Goal: Task Accomplishment & Management: Use online tool/utility

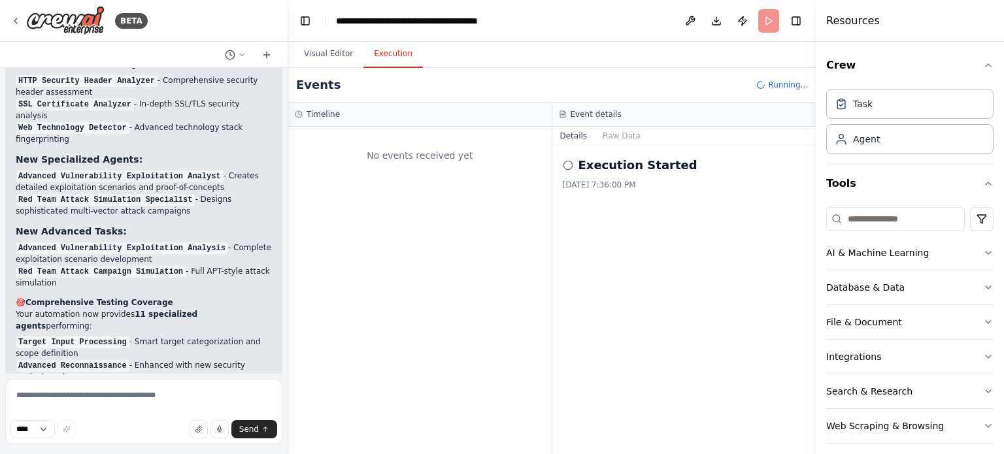
click at [287, 196] on div at bounding box center [285, 227] width 5 height 454
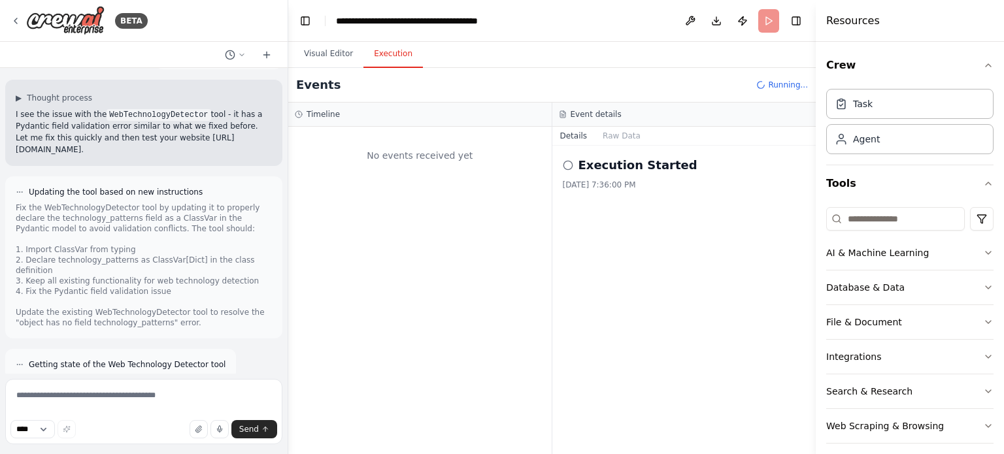
scroll to position [31255, 0]
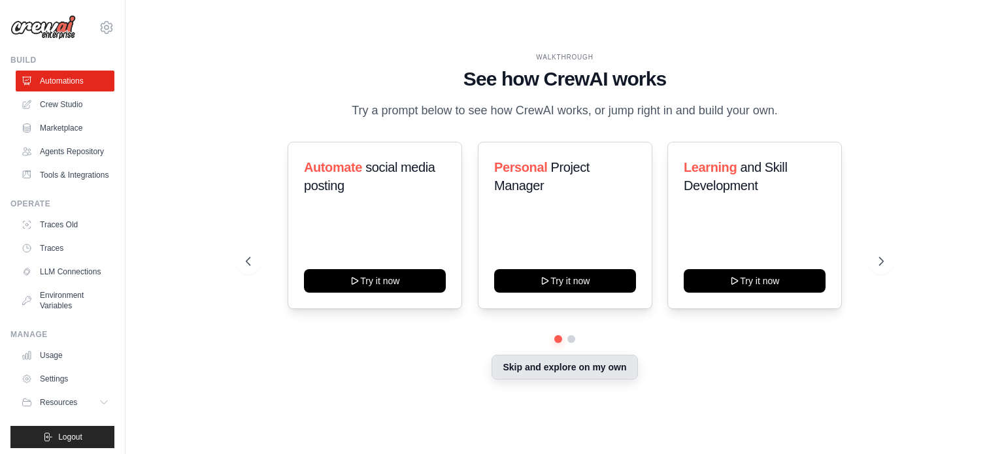
click at [509, 373] on button "Skip and explore on my own" at bounding box center [565, 367] width 146 height 25
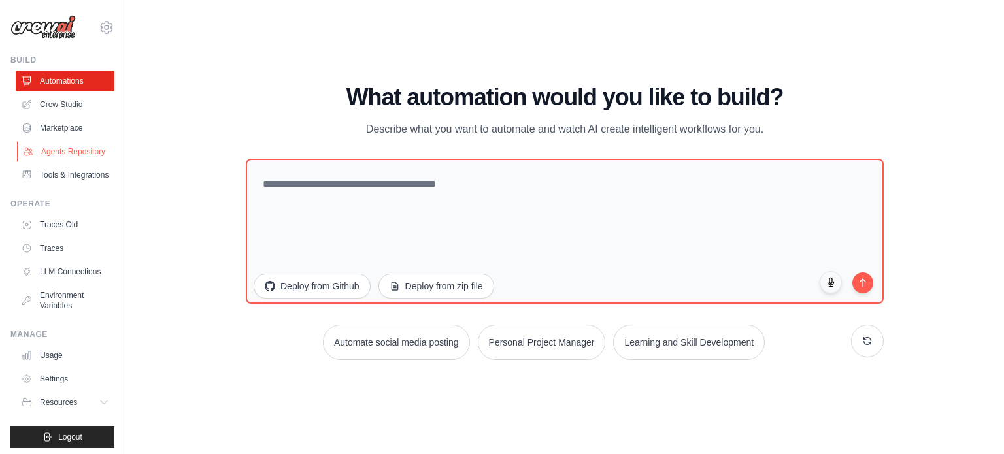
click at [63, 161] on link "Agents Repository" at bounding box center [66, 151] width 99 height 21
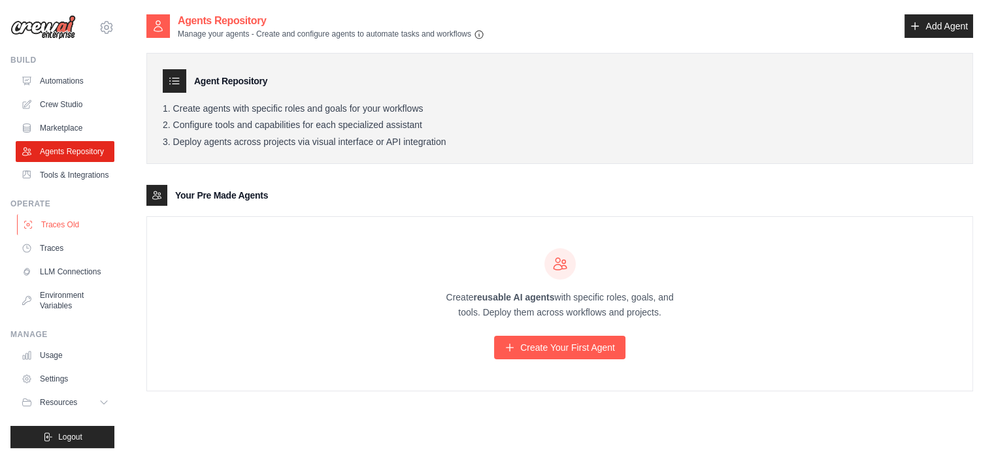
click at [59, 235] on link "Traces Old" at bounding box center [66, 224] width 99 height 21
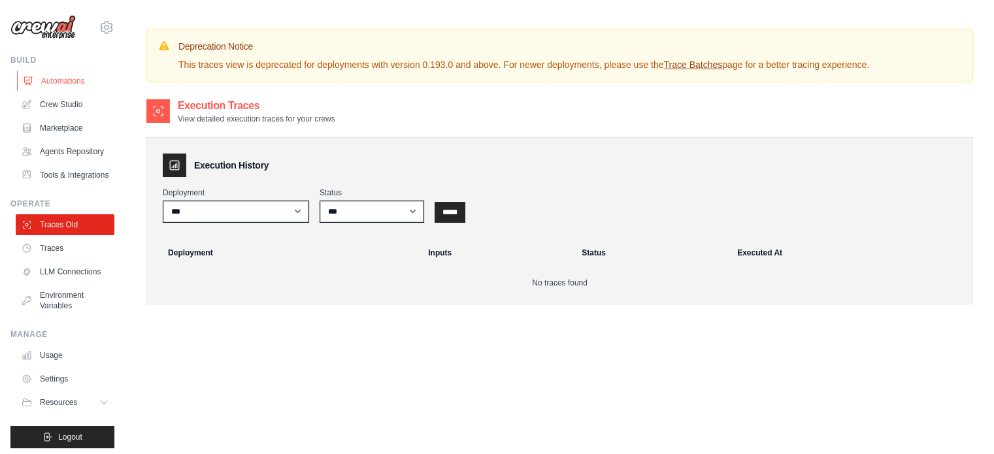
click at [63, 88] on link "Automations" at bounding box center [66, 81] width 99 height 21
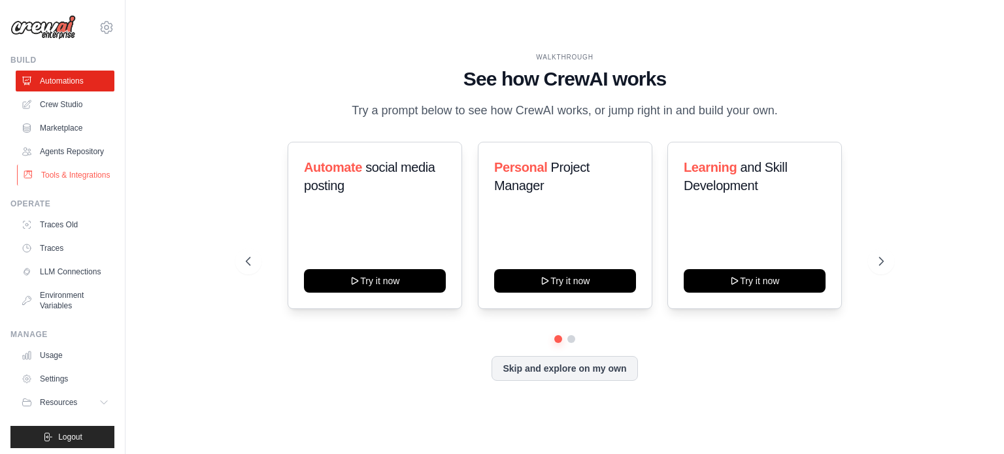
click at [58, 186] on link "Tools & Integrations" at bounding box center [66, 175] width 99 height 21
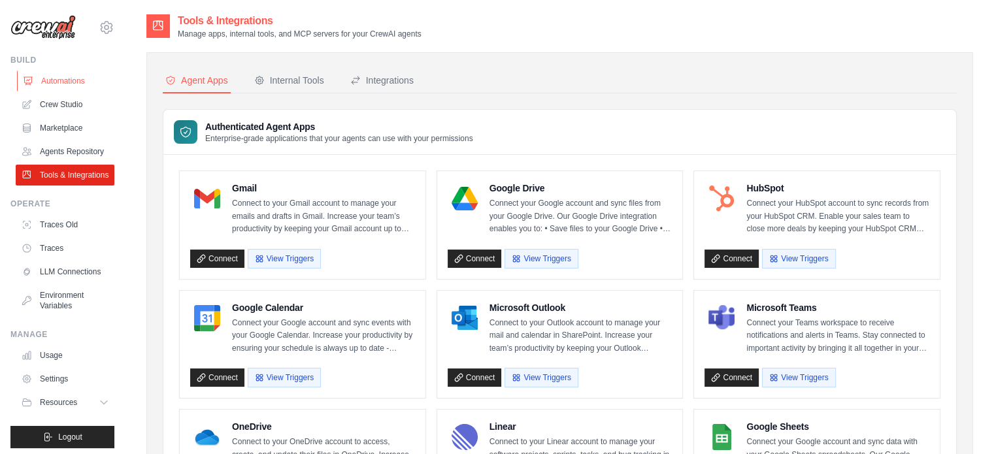
click at [71, 78] on link "Automations" at bounding box center [66, 81] width 99 height 21
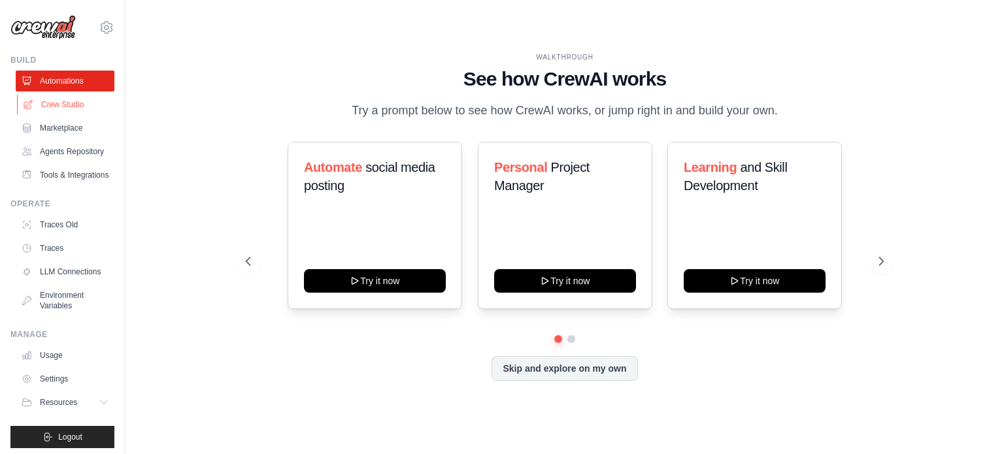
click at [70, 102] on link "Crew Studio" at bounding box center [66, 104] width 99 height 21
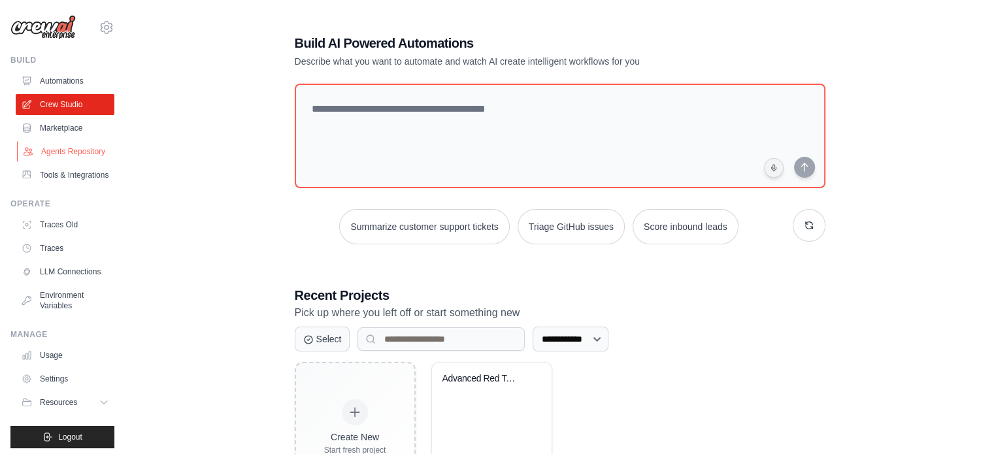
click at [65, 152] on link "Agents Repository" at bounding box center [66, 151] width 99 height 21
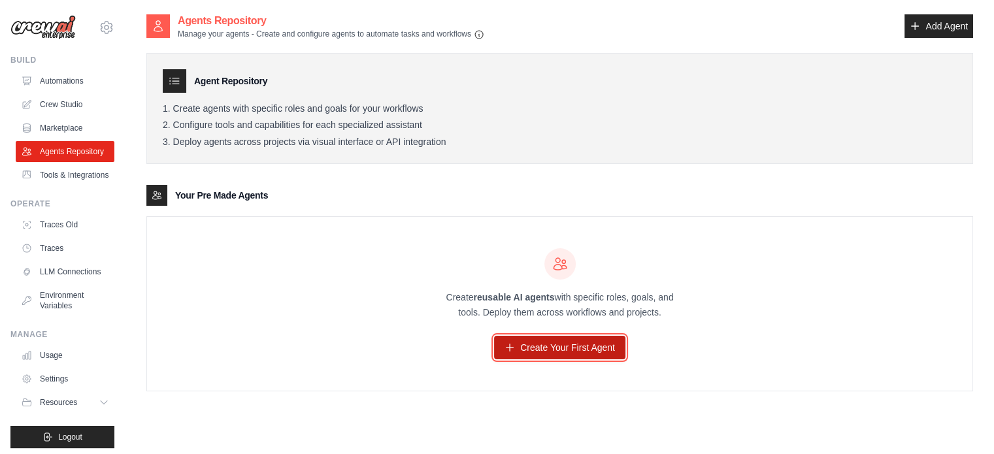
click at [547, 342] on link "Create Your First Agent" at bounding box center [559, 348] width 131 height 24
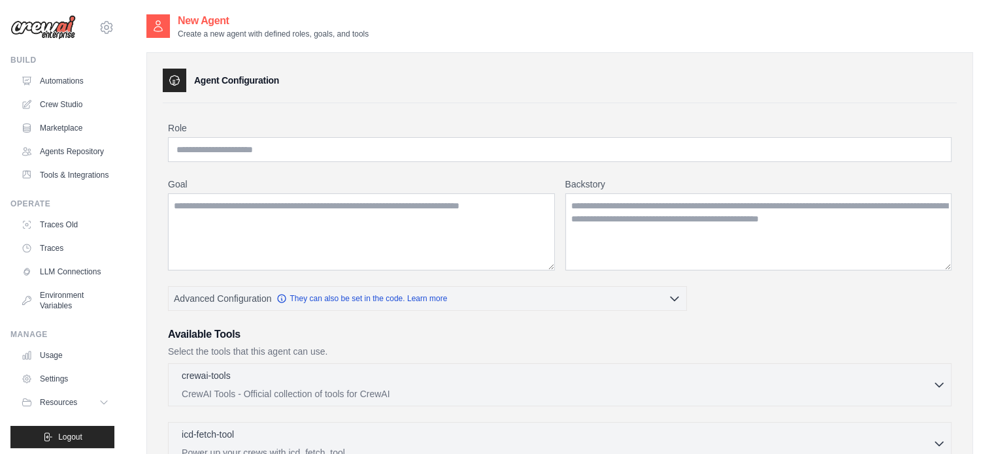
click at [547, 342] on div "Available Tools Select the tools that this agent can use." at bounding box center [560, 342] width 784 height 31
drag, startPoint x: 481, startPoint y: 104, endPoint x: 473, endPoint y: 108, distance: 9.1
click at [473, 108] on div "Role Goal Backstory Advanced Configuration They can also be set in the code. Le…" at bounding box center [560, 426] width 794 height 647
click at [43, 130] on link "Marketplace" at bounding box center [66, 128] width 99 height 21
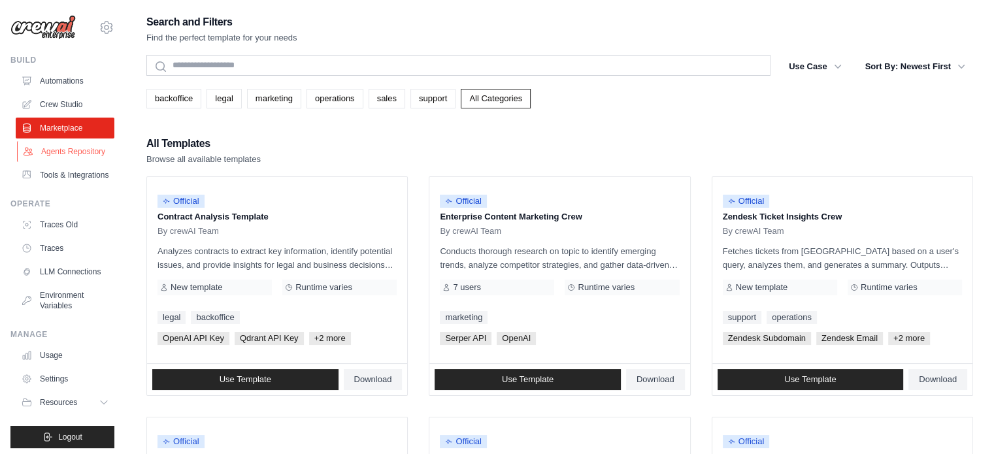
click at [57, 154] on link "Agents Repository" at bounding box center [66, 151] width 99 height 21
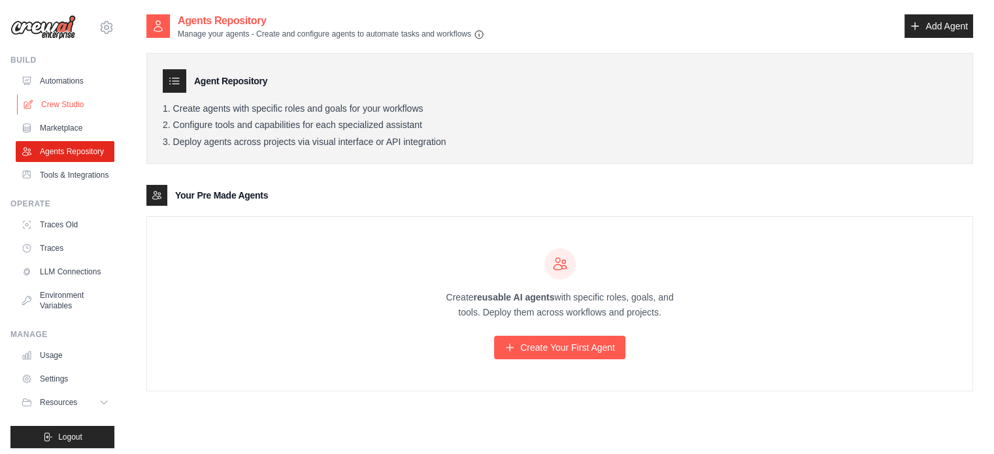
click at [57, 110] on link "Crew Studio" at bounding box center [66, 104] width 99 height 21
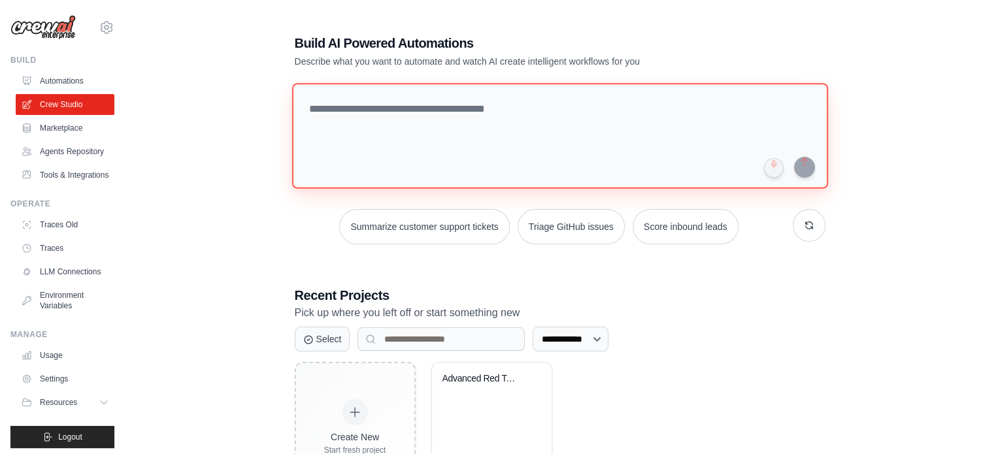
click at [325, 111] on textarea at bounding box center [560, 136] width 536 height 106
paste textarea "**********"
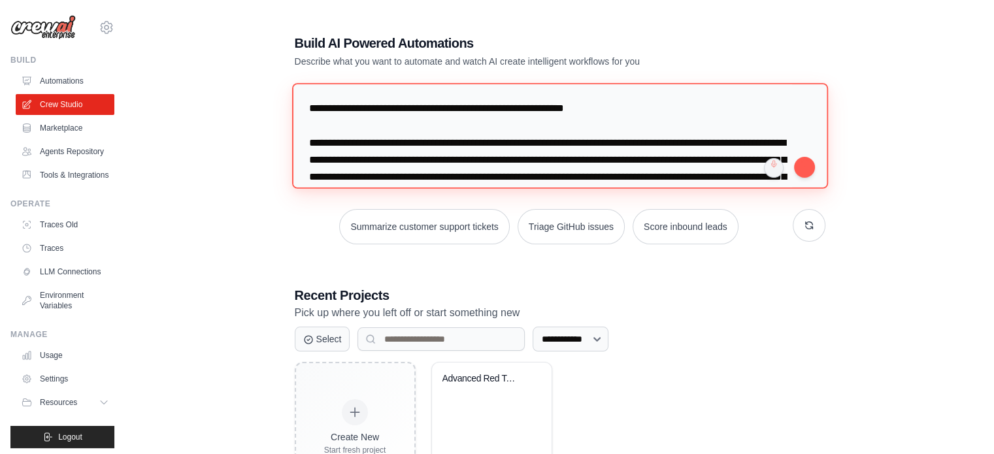
scroll to position [12554, 0]
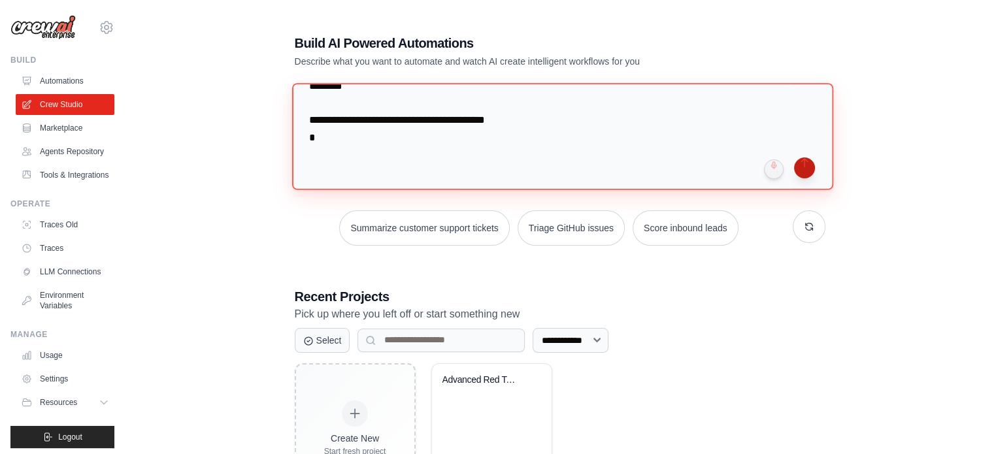
type textarea "**********"
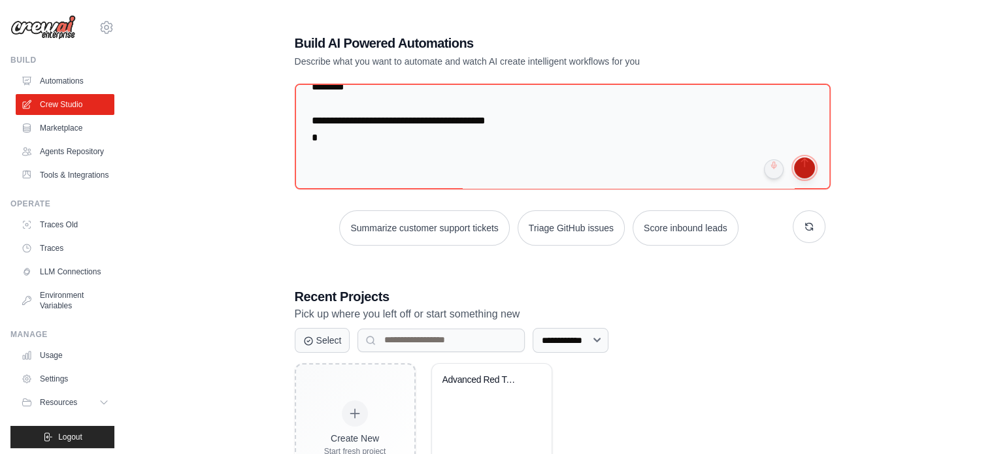
click at [803, 171] on button "submit" at bounding box center [804, 168] width 21 height 21
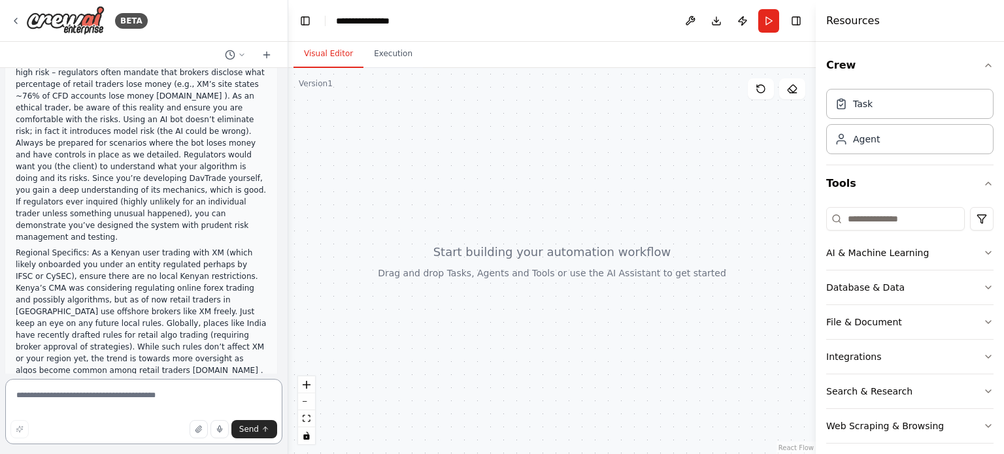
scroll to position [9218, 0]
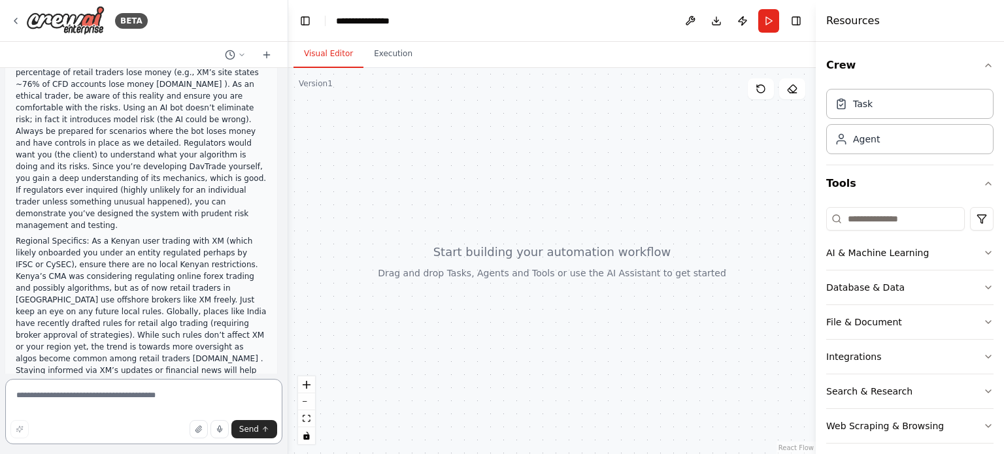
paste textarea "**********"
type textarea "**********"
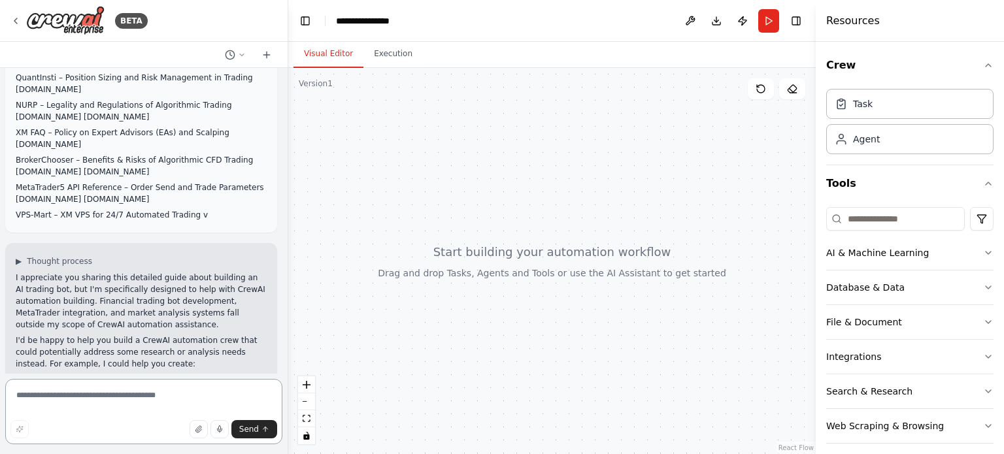
scroll to position [9975, 0]
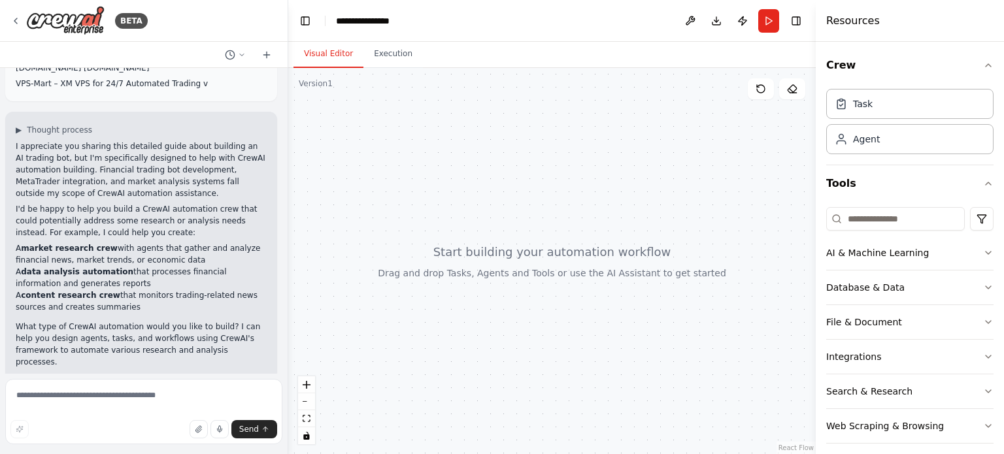
scroll to position [10145, 0]
click at [102, 402] on textarea at bounding box center [143, 411] width 277 height 65
type textarea "**********"
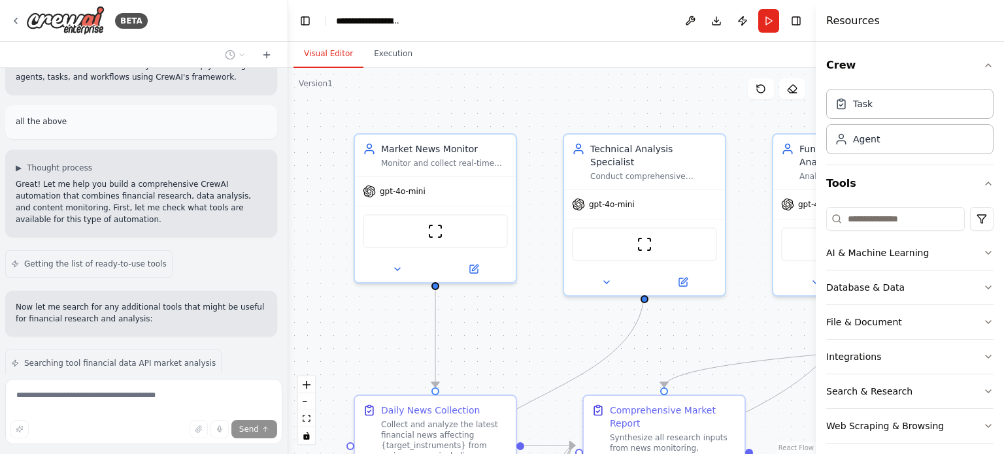
scroll to position [11435, 0]
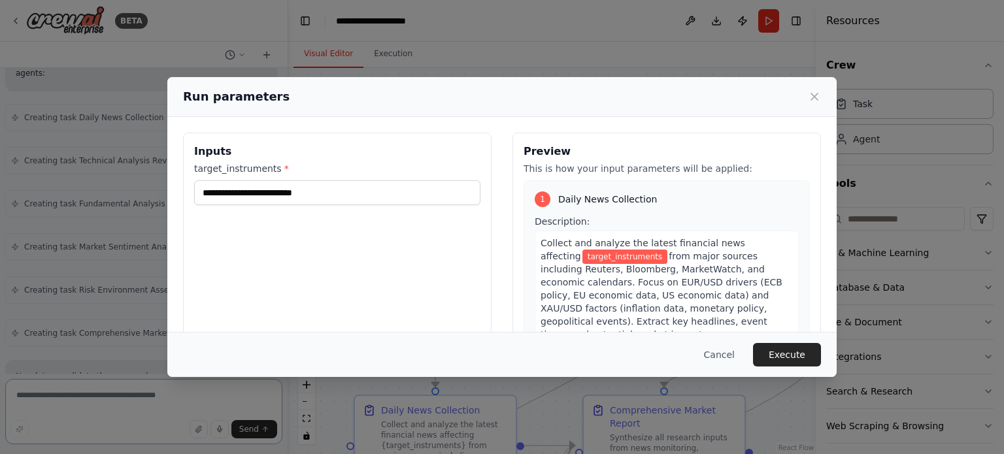
scroll to position [12282, 0]
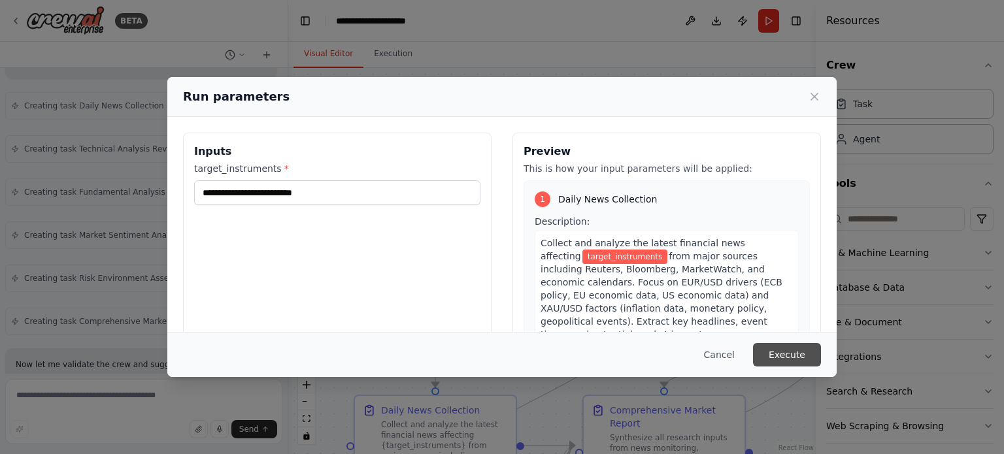
click at [790, 350] on button "Execute" at bounding box center [787, 355] width 68 height 24
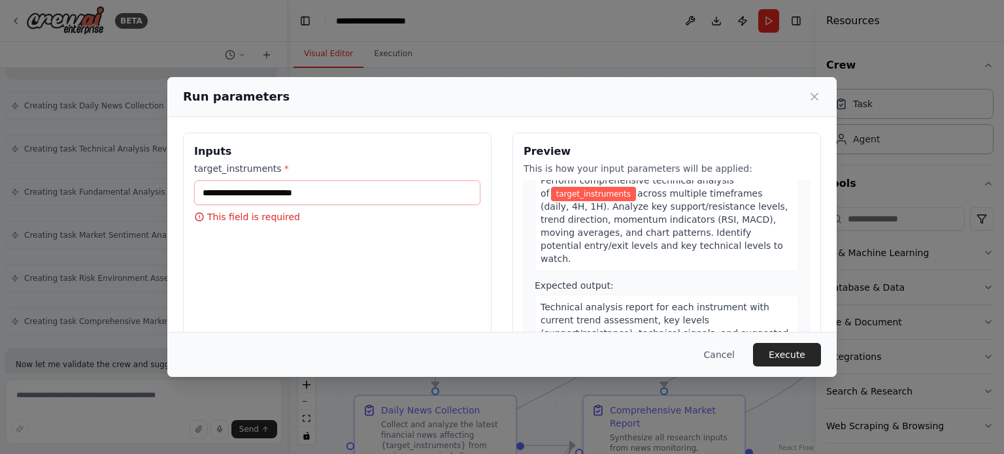
scroll to position [356, 0]
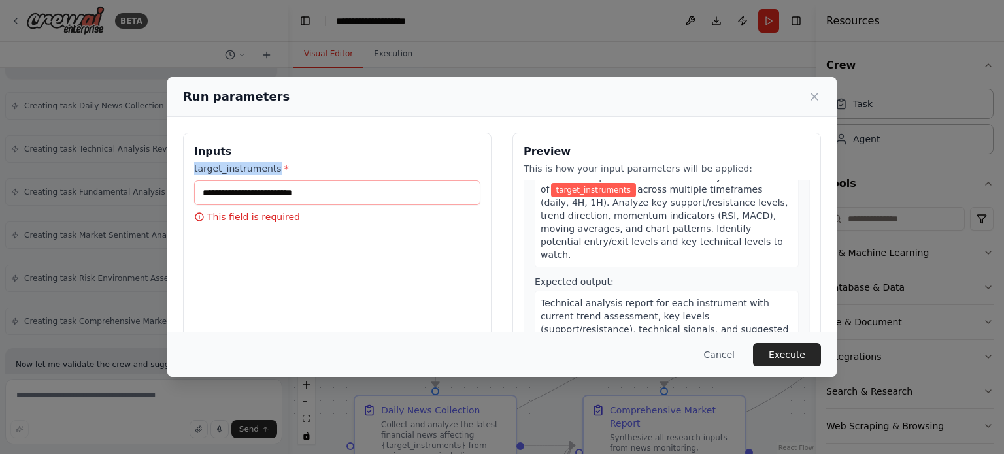
drag, startPoint x: 195, startPoint y: 168, endPoint x: 272, endPoint y: 175, distance: 77.4
click at [272, 175] on div "target_instruments * This field is required" at bounding box center [337, 192] width 286 height 61
click at [252, 169] on label "target_instruments *" at bounding box center [337, 168] width 286 height 13
click at [252, 180] on input "target_instruments *" at bounding box center [337, 192] width 286 height 25
drag, startPoint x: 193, startPoint y: 169, endPoint x: 276, endPoint y: 174, distance: 83.2
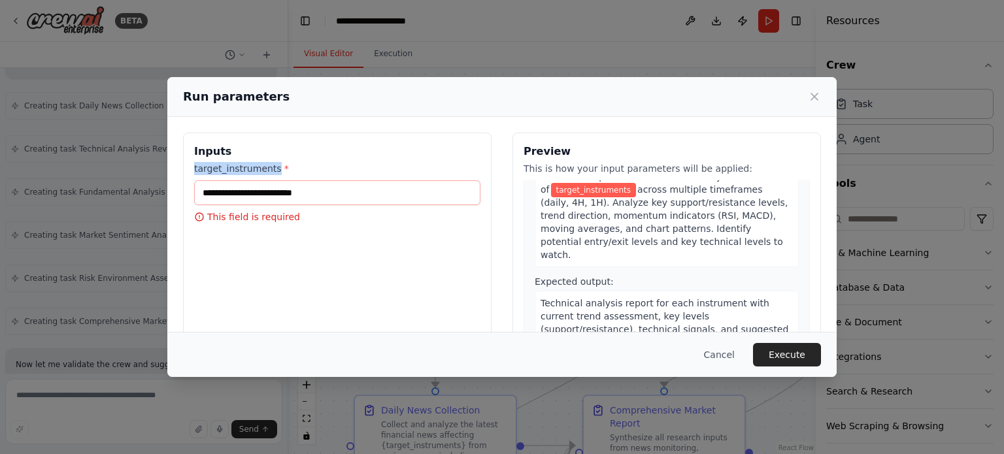
click at [276, 174] on div "Inputs target_instruments * This field is required" at bounding box center [337, 288] width 308 height 310
copy label "target_instruments"
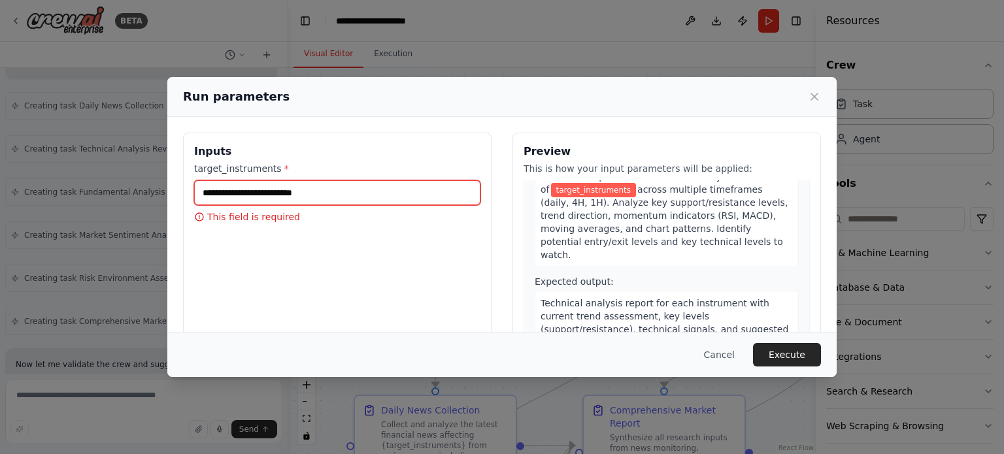
click at [255, 192] on input "target_instruments *" at bounding box center [337, 192] width 286 height 25
paste input "**********"
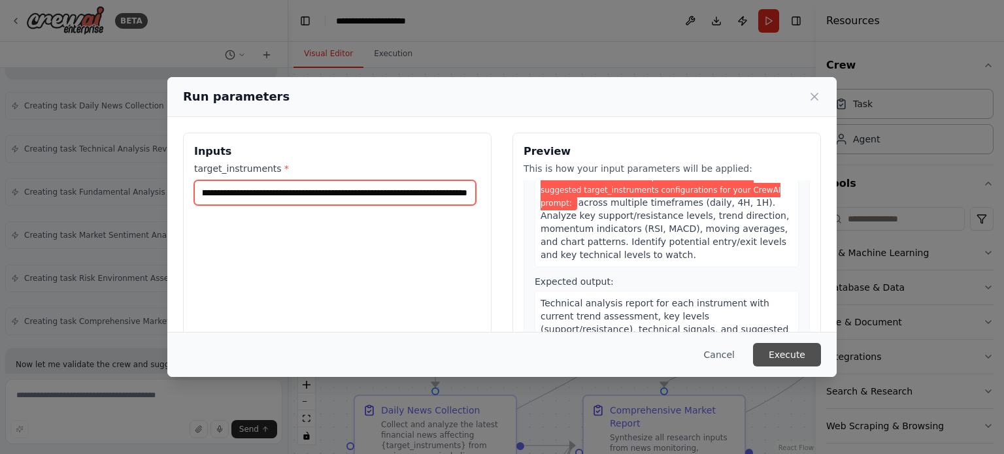
type input "**********"
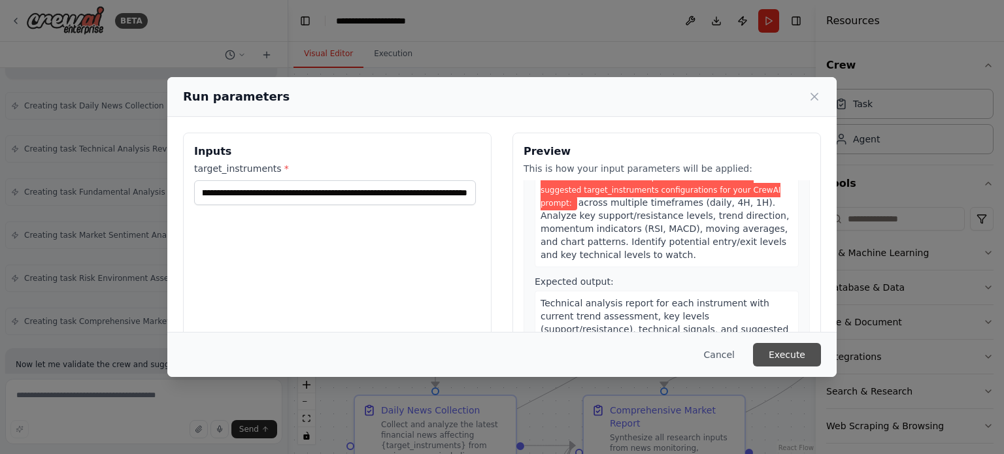
scroll to position [0, 0]
click at [792, 358] on button "Execute" at bounding box center [787, 355] width 68 height 24
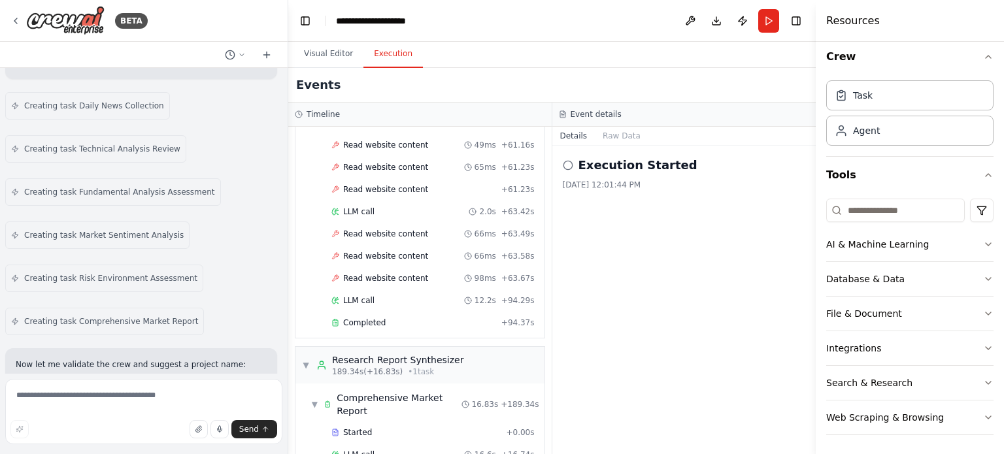
scroll to position [12387, 0]
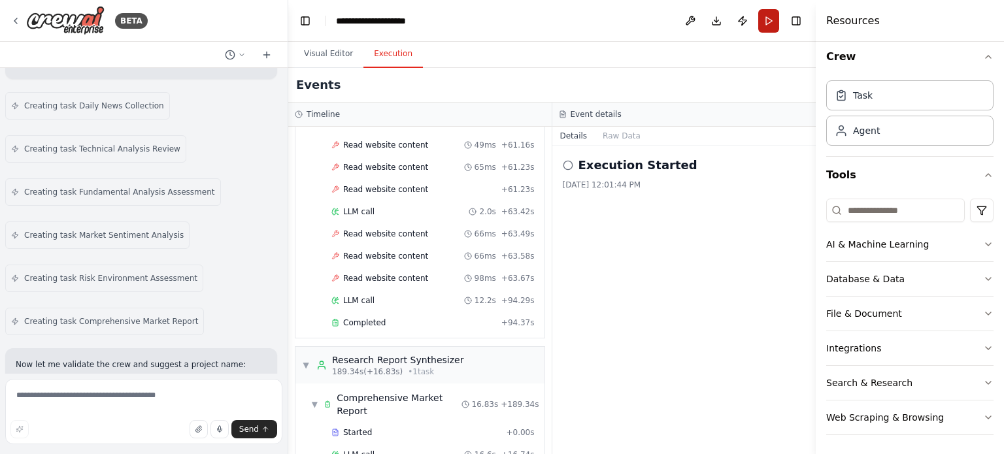
click at [771, 19] on button "Run" at bounding box center [768, 21] width 21 height 24
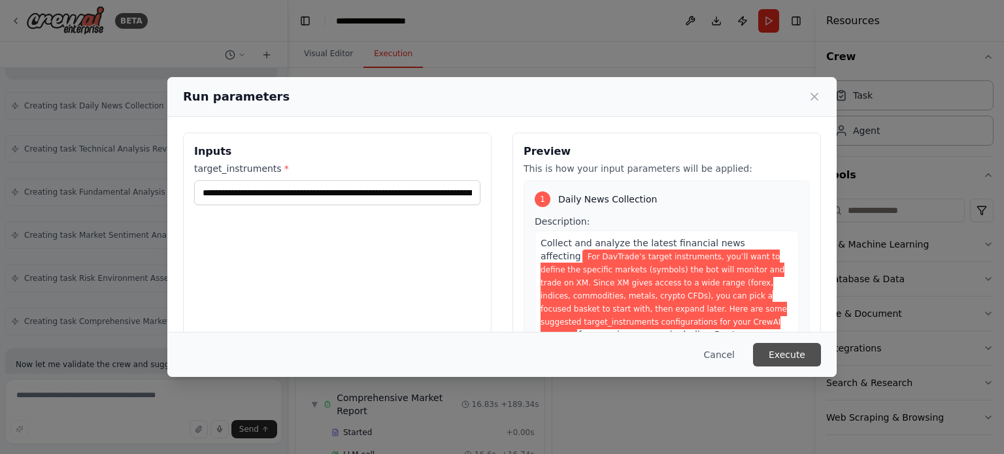
click at [795, 352] on button "Execute" at bounding box center [787, 355] width 68 height 24
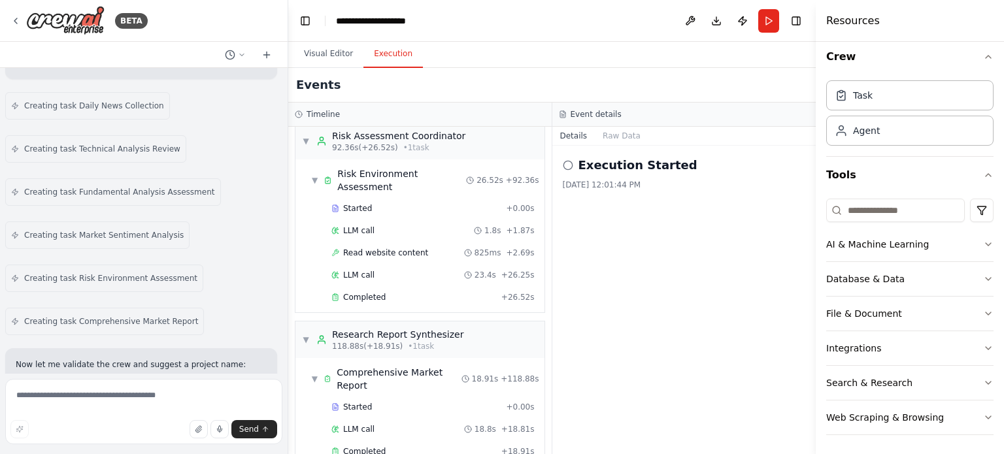
scroll to position [12387, 0]
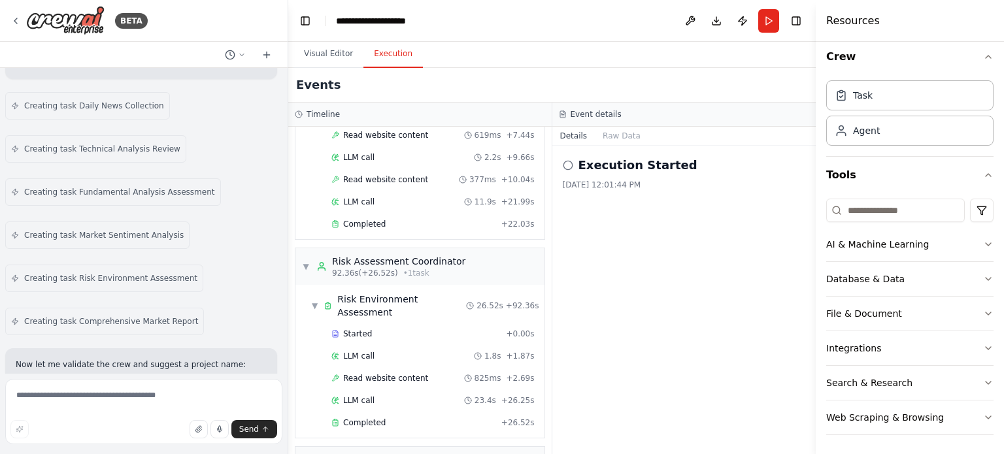
scroll to position [1167, 0]
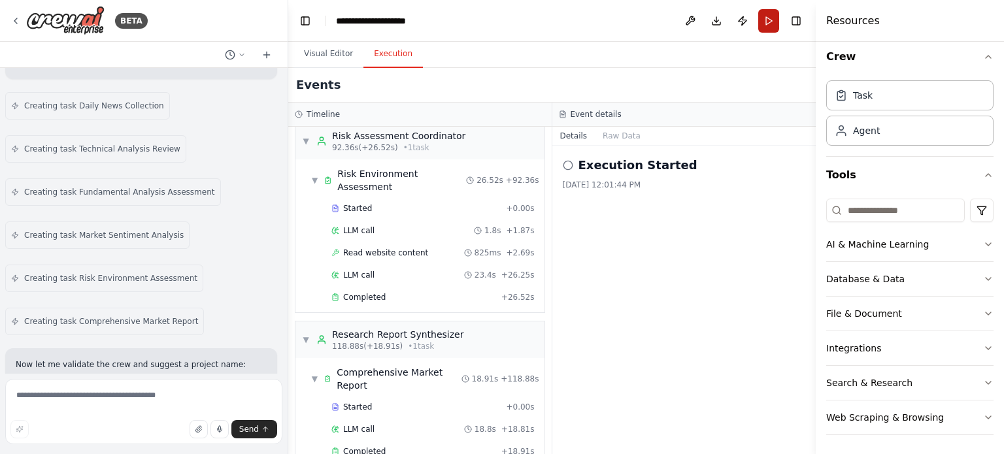
click at [762, 22] on button "Run" at bounding box center [768, 21] width 21 height 24
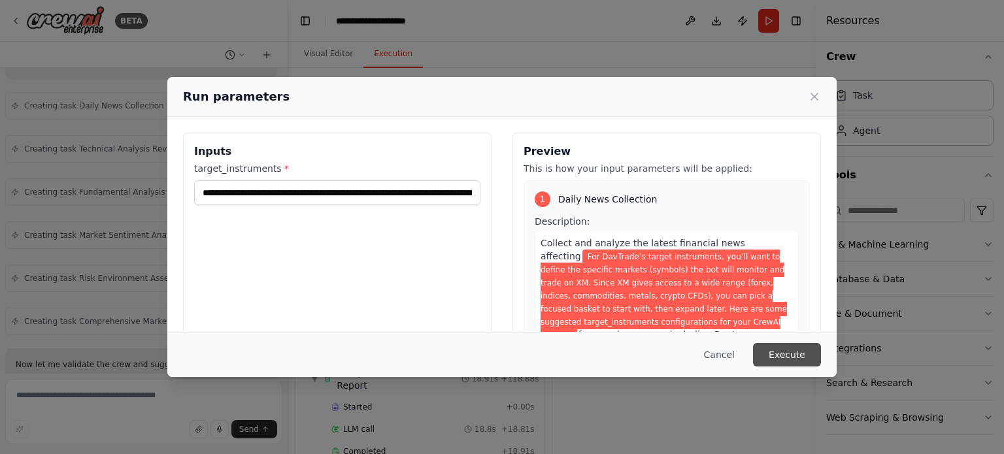
click at [786, 360] on button "Execute" at bounding box center [787, 355] width 68 height 24
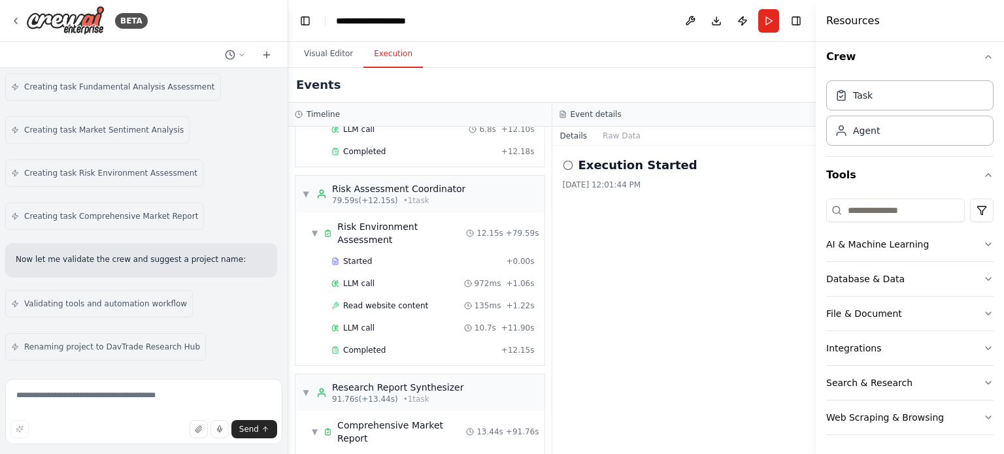
scroll to position [1022, 0]
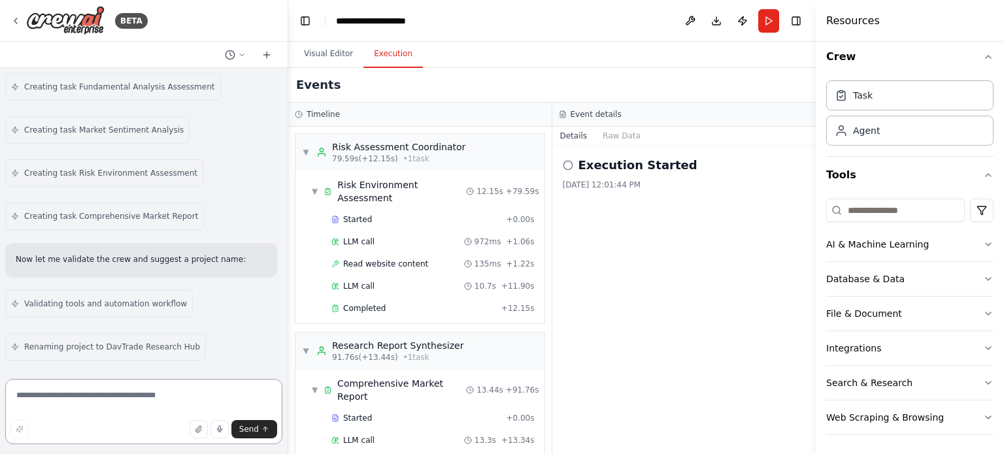
click at [109, 394] on textarea at bounding box center [143, 411] width 277 height 65
type textarea "**********"
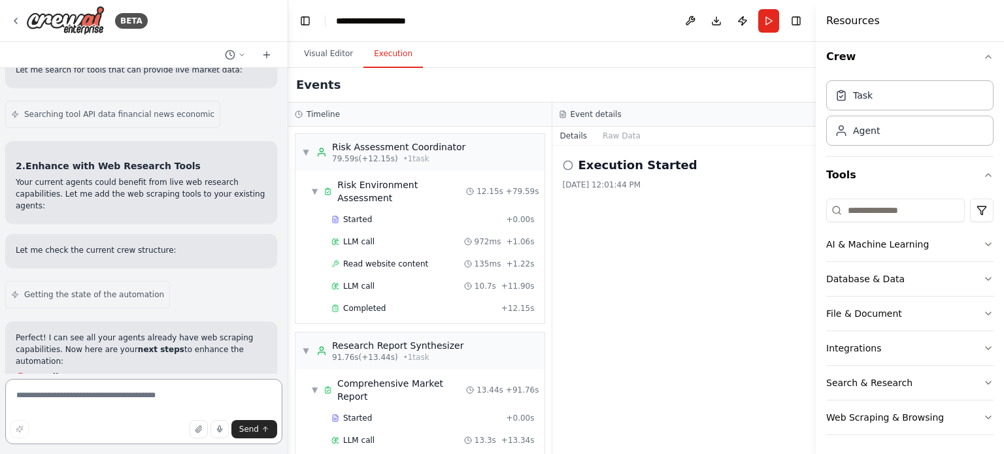
scroll to position [13814, 0]
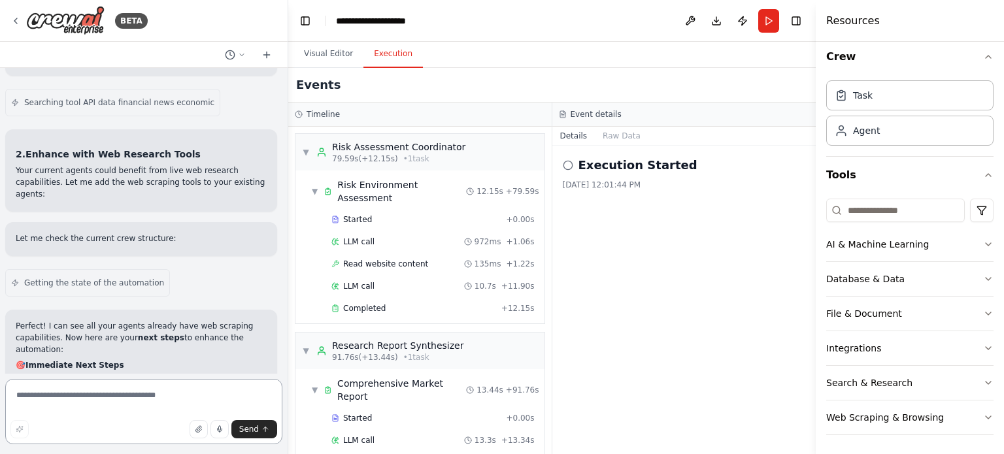
click at [54, 399] on textarea at bounding box center [143, 411] width 277 height 65
type textarea "**********"
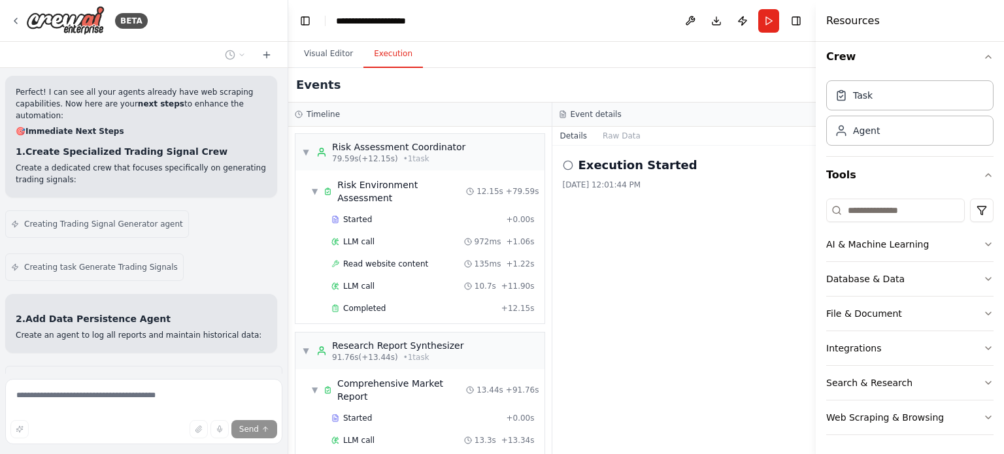
scroll to position [14060, 0]
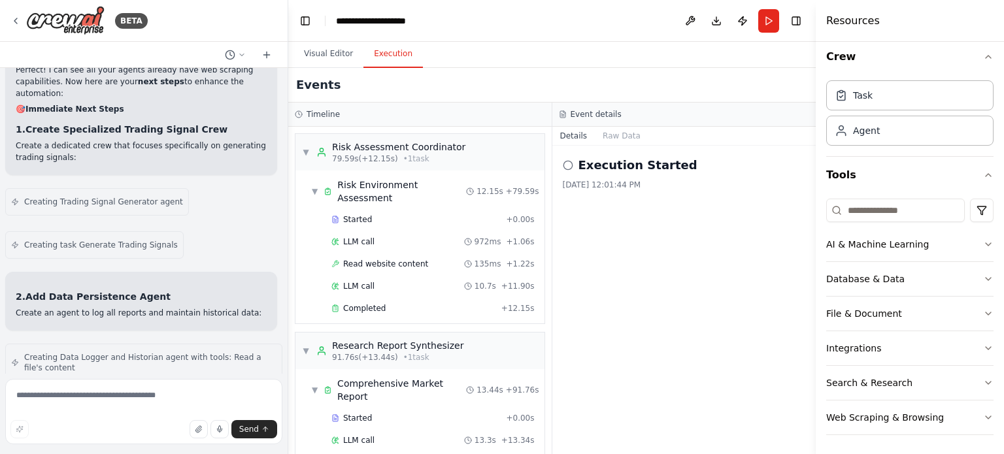
scroll to position [14126, 0]
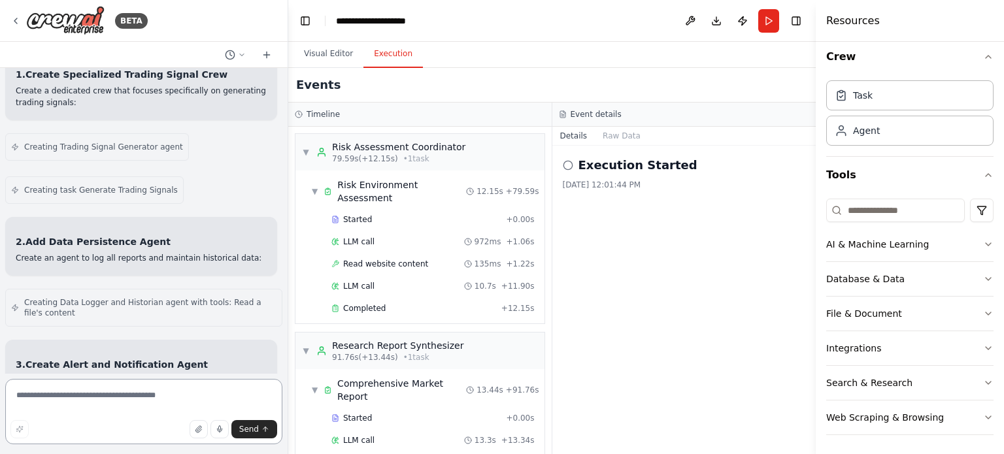
click at [55, 399] on textarea at bounding box center [143, 411] width 277 height 65
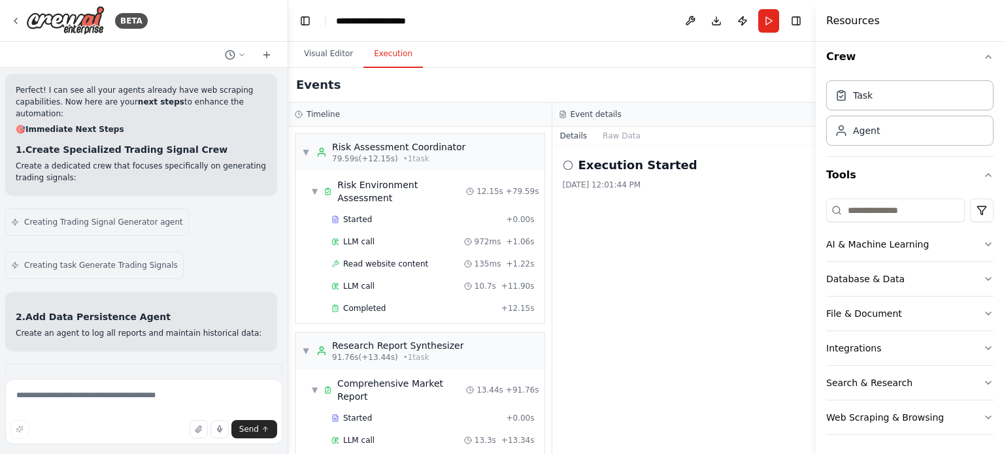
scroll to position [14031, 0]
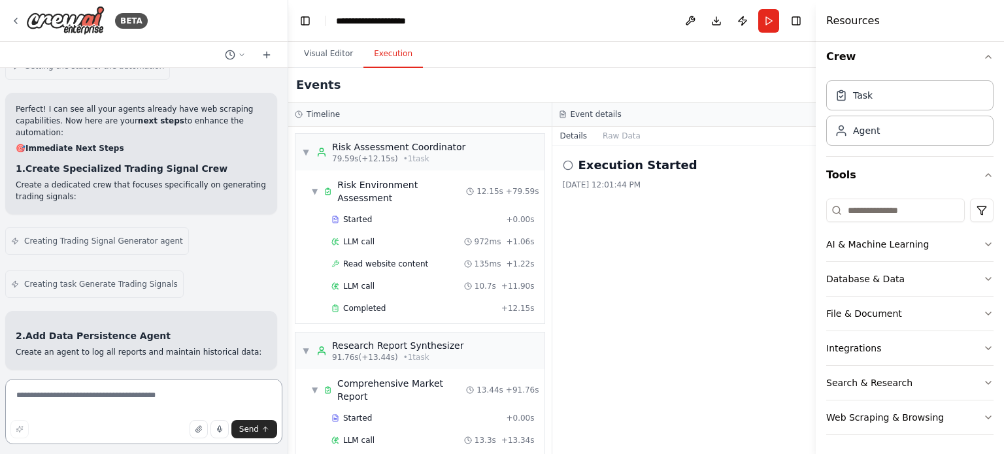
click at [44, 403] on textarea at bounding box center [143, 411] width 277 height 65
type textarea "*"
type textarea "**********"
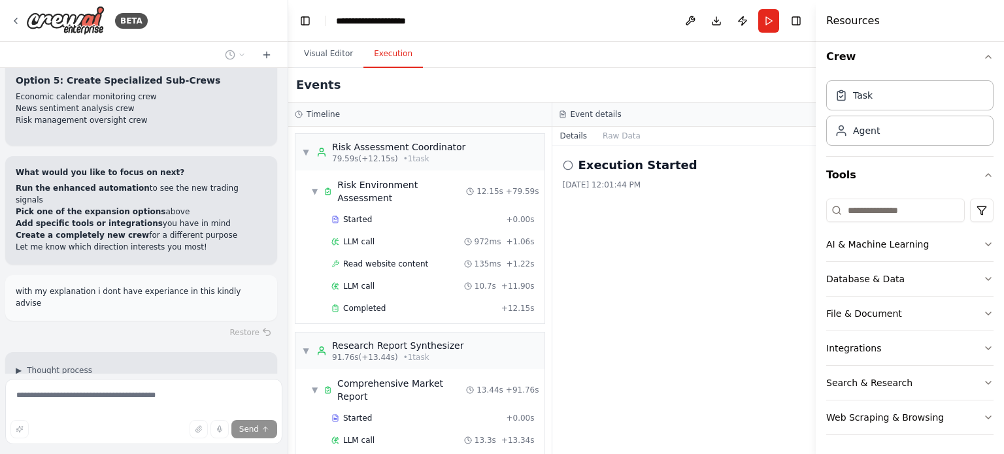
scroll to position [14961, 0]
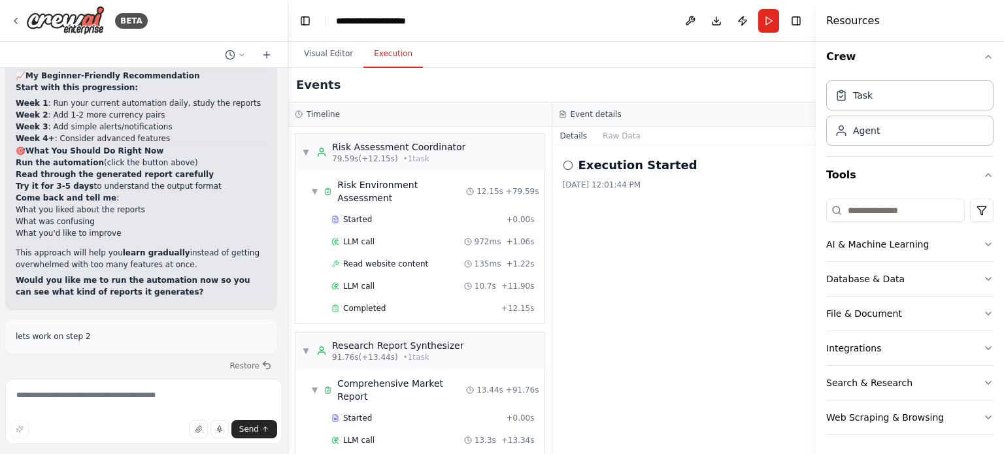
click at [271, 231] on div "Implementing DavTrade: An AI-Powered Trading Bot for XM Platform Overview: This…" at bounding box center [144, 221] width 288 height 306
drag, startPoint x: 14, startPoint y: 219, endPoint x: 136, endPoint y: 222, distance: 121.6
copy strong "Try running the automation now"
click at [44, 402] on textarea at bounding box center [143, 411] width 277 height 65
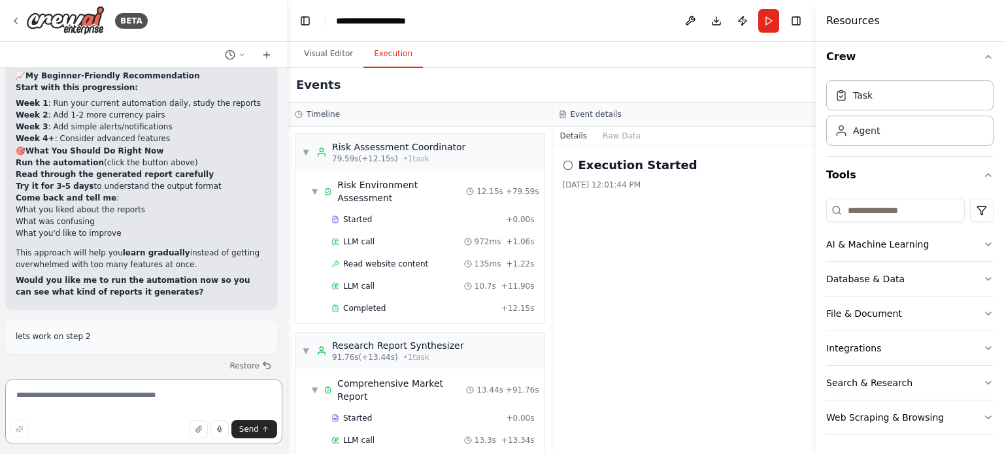
paste textarea "**********"
type textarea "**********"
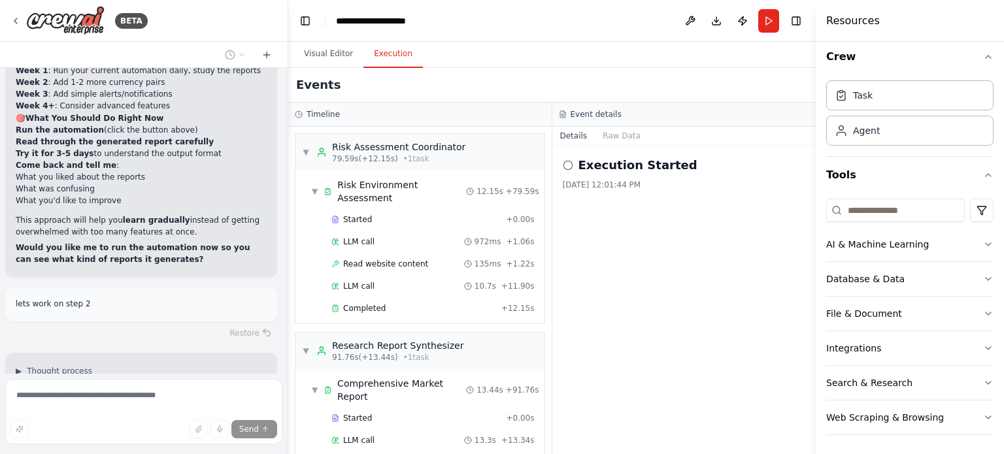
scroll to position [15677, 0]
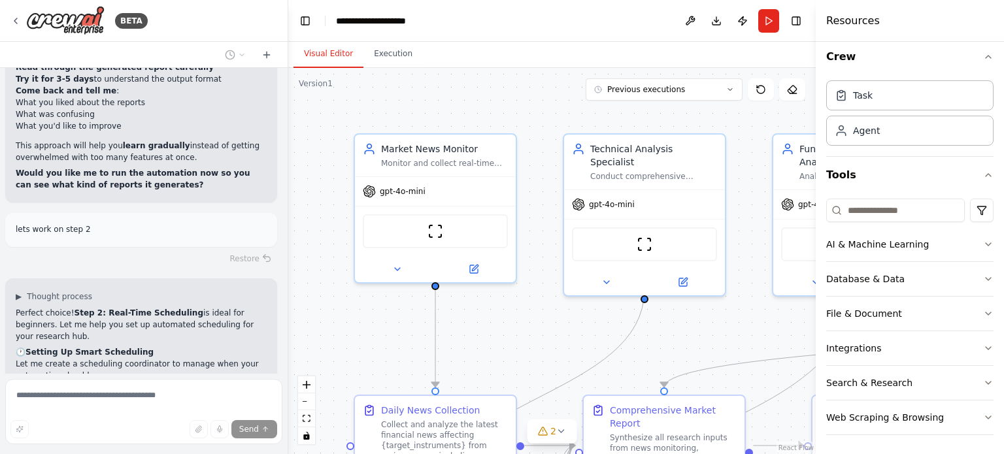
click at [332, 59] on button "Visual Editor" at bounding box center [328, 54] width 70 height 27
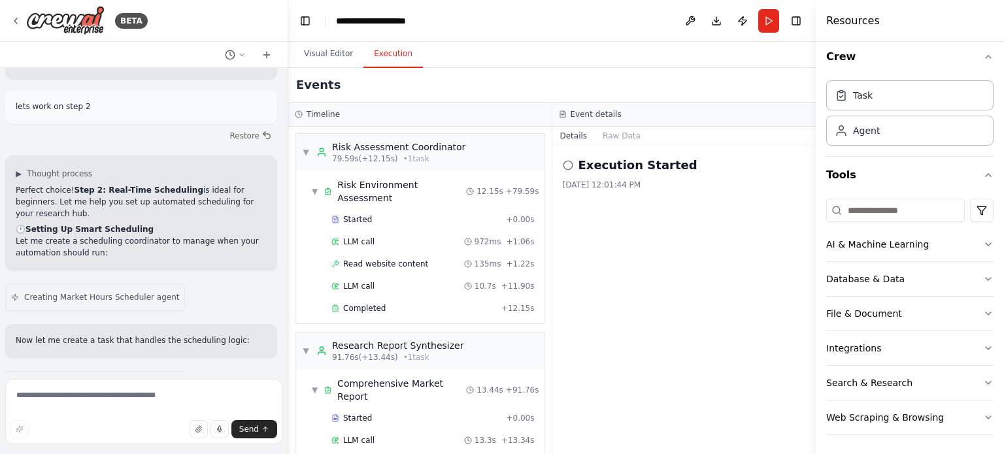
click at [376, 55] on button "Execution" at bounding box center [392, 54] width 59 height 27
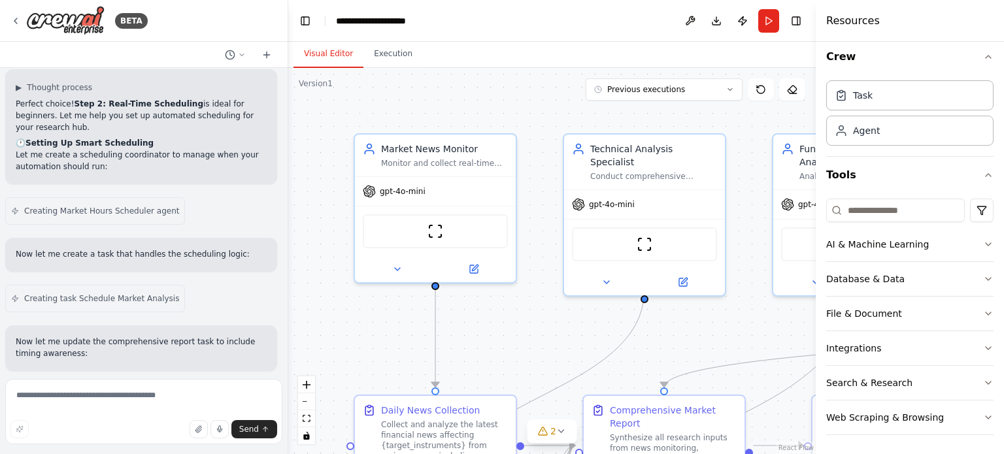
click at [329, 54] on button "Visual Editor" at bounding box center [328, 54] width 70 height 27
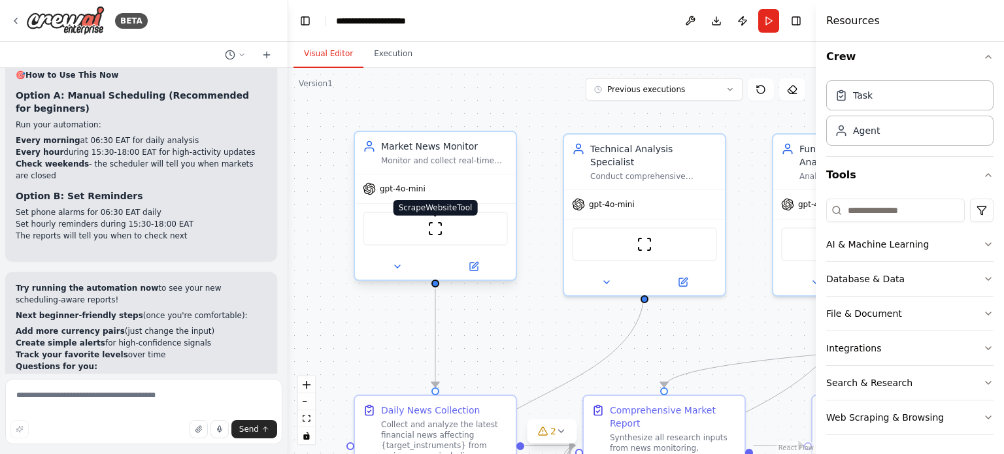
scroll to position [16617, 0]
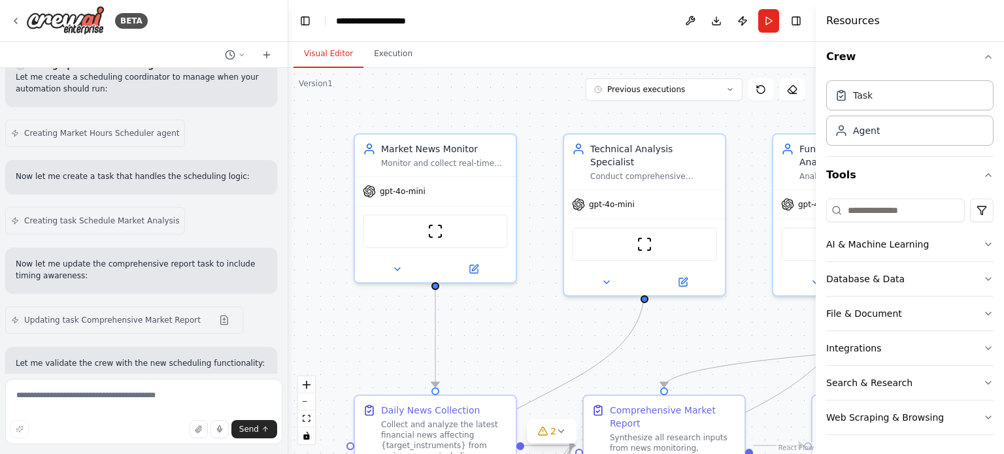
scroll to position [15990, 0]
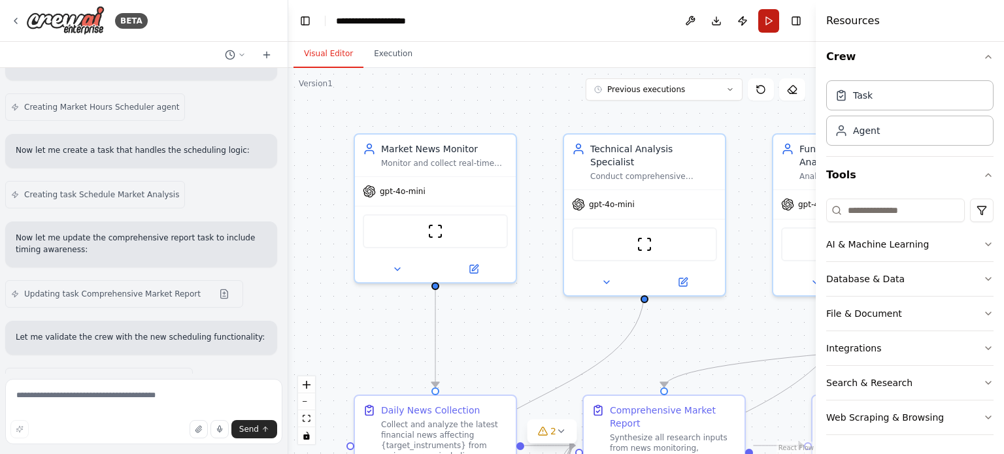
click at [767, 24] on button "Run" at bounding box center [768, 21] width 21 height 24
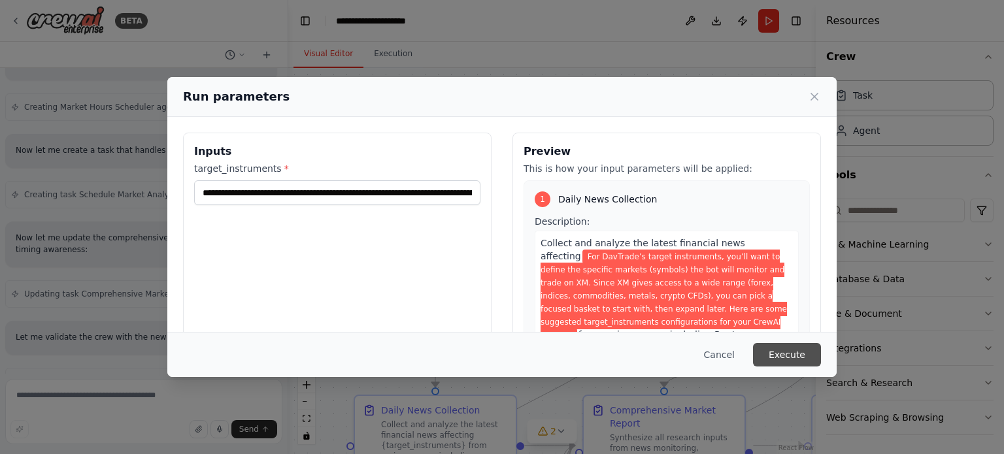
click at [792, 356] on button "Execute" at bounding box center [787, 355] width 68 height 24
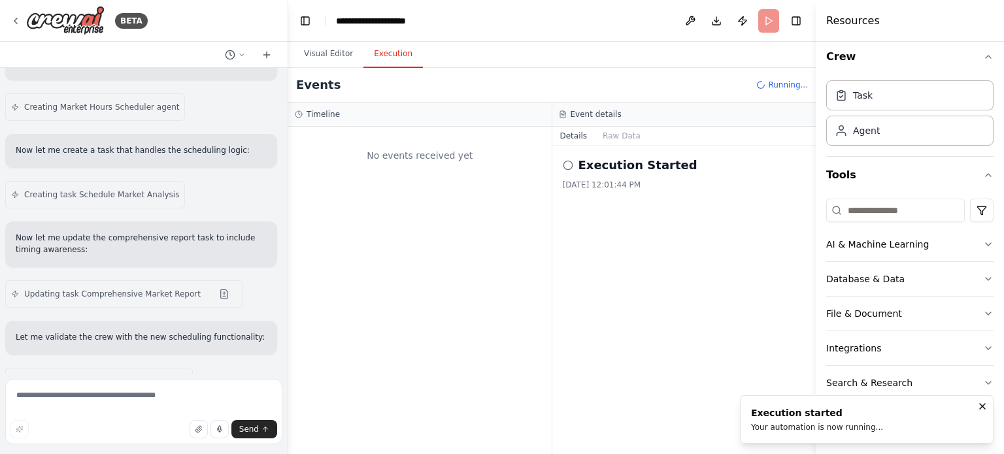
scroll to position [0, 0]
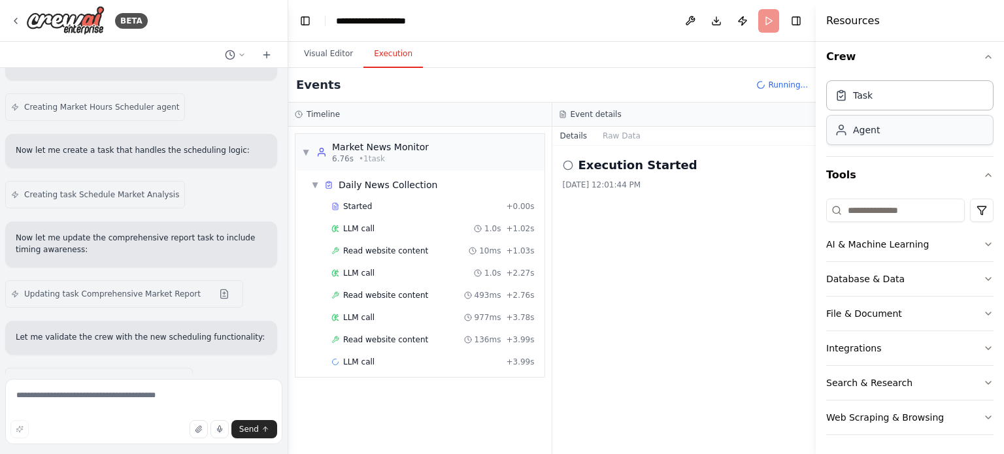
click at [878, 135] on div "Agent" at bounding box center [909, 130] width 167 height 30
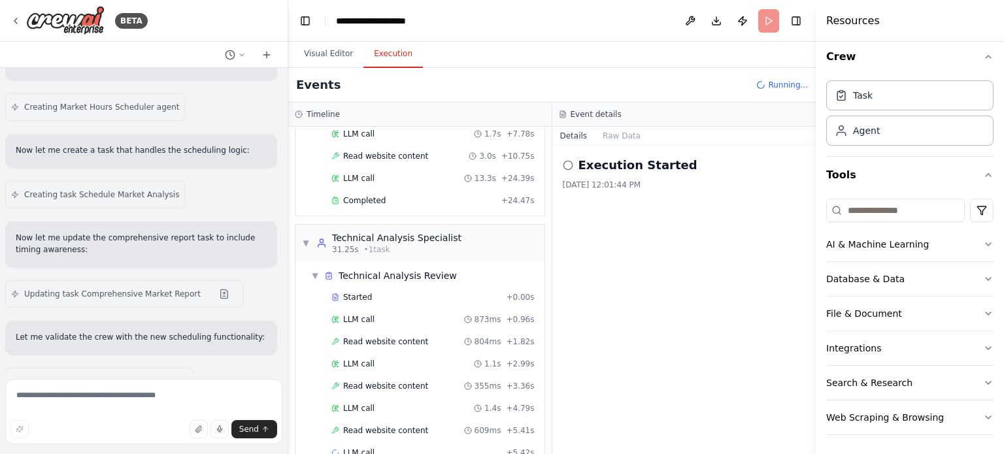
scroll to position [295, 0]
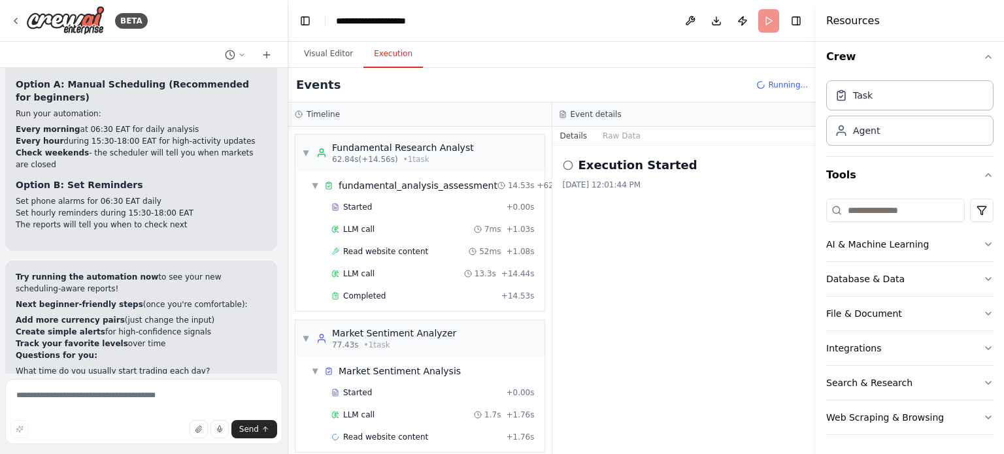
scroll to position [970, 0]
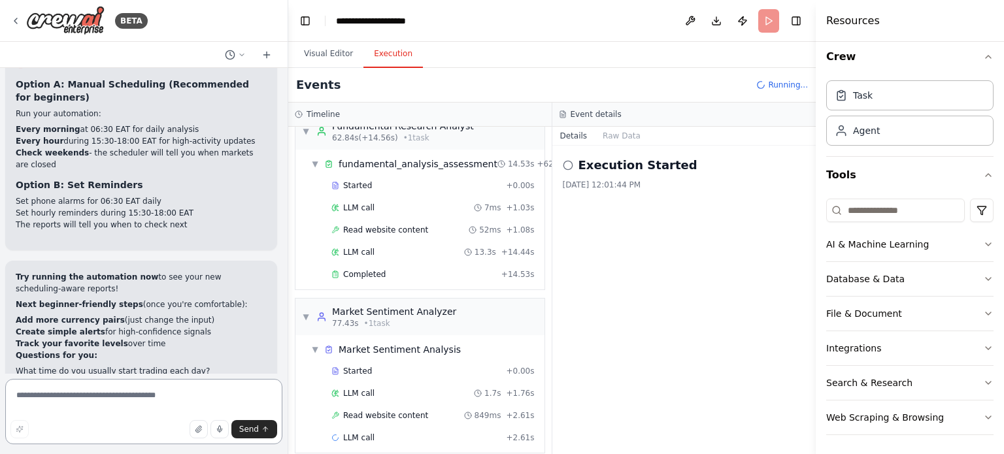
click at [100, 395] on textarea at bounding box center [143, 411] width 277 height 65
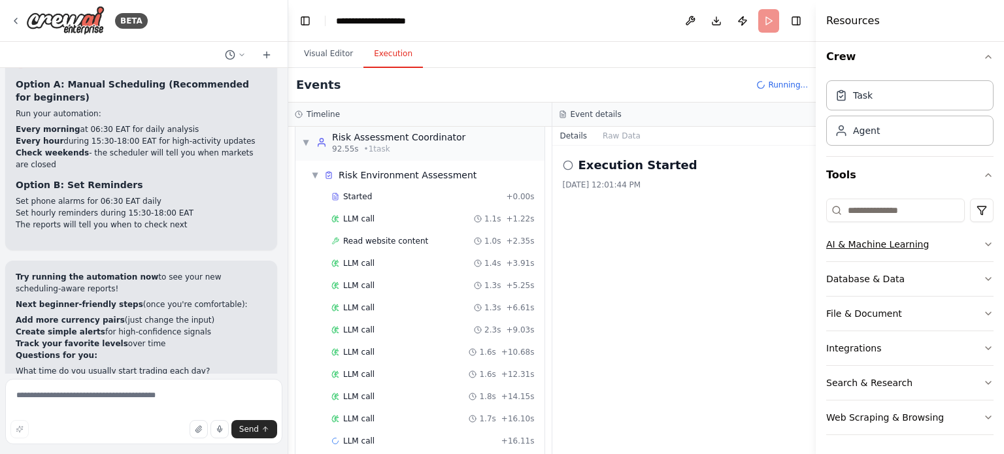
scroll to position [1352, 0]
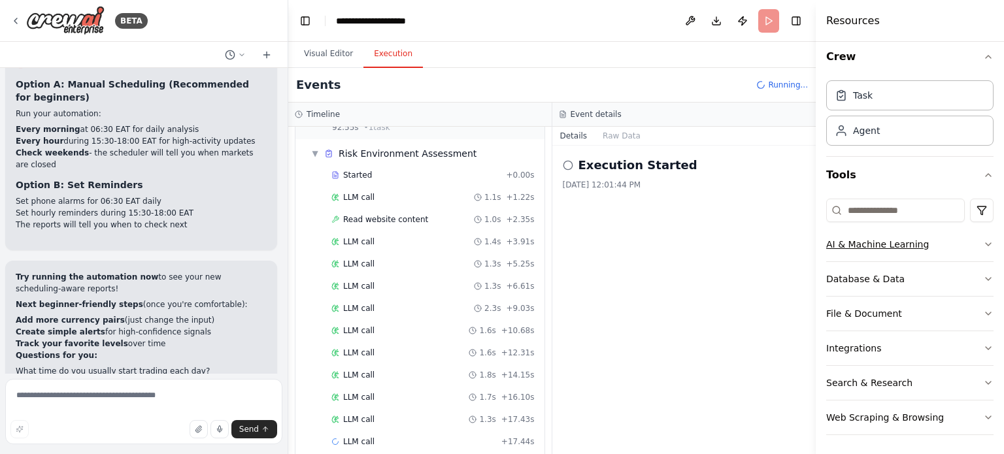
click at [983, 242] on icon "button" at bounding box center [988, 244] width 10 height 10
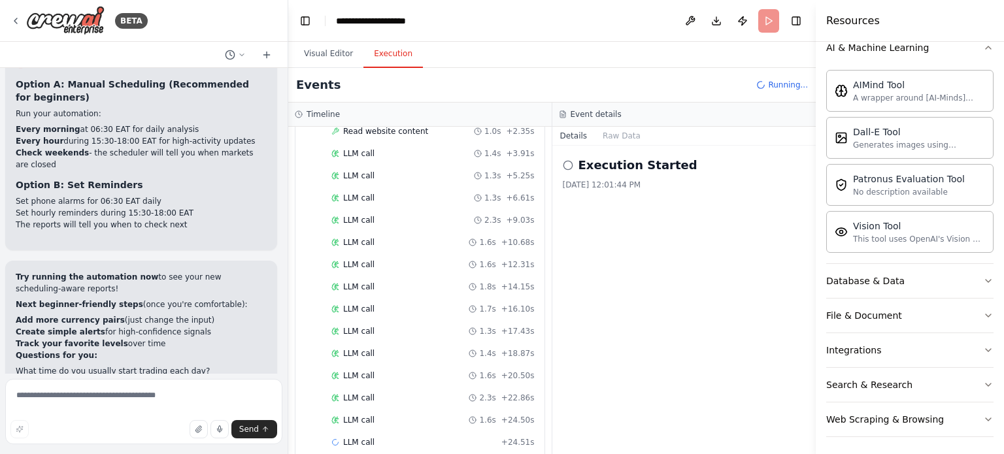
scroll to position [1461, 0]
click at [969, 282] on button "Database & Data" at bounding box center [909, 281] width 167 height 34
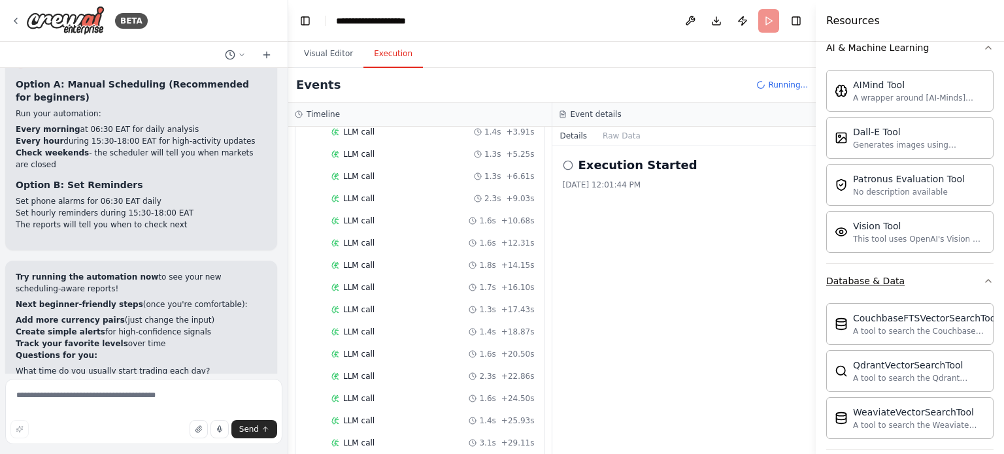
scroll to position [1484, 0]
click at [969, 282] on button "Database & Data" at bounding box center [909, 281] width 167 height 34
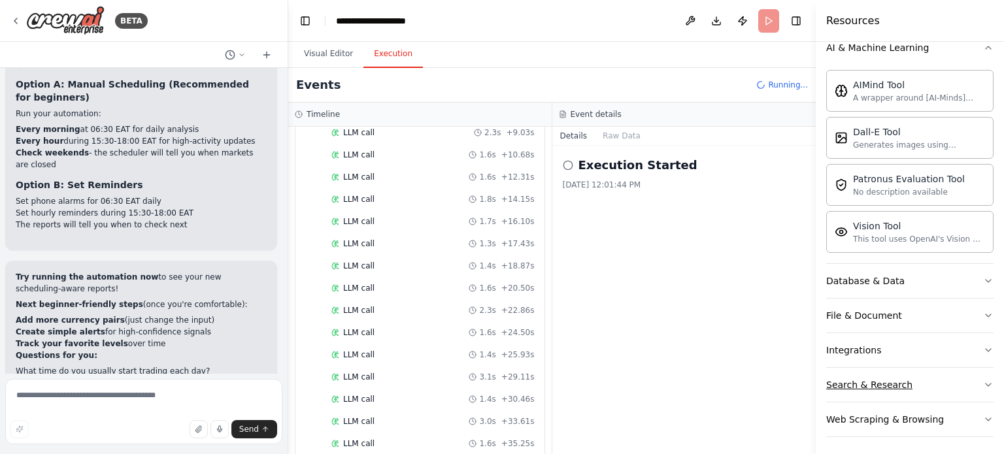
scroll to position [1550, 0]
click at [983, 380] on icon "button" at bounding box center [988, 385] width 10 height 10
click at [50, 399] on textarea at bounding box center [143, 411] width 277 height 65
type textarea "**********"
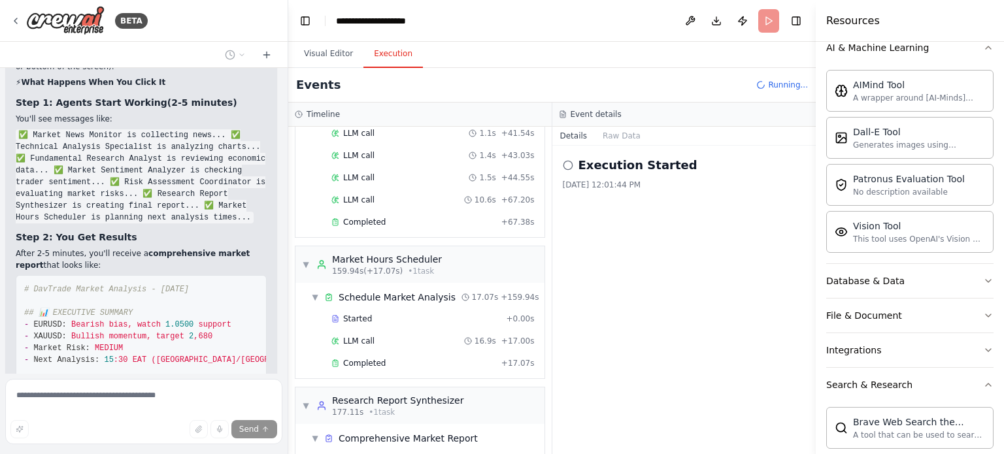
scroll to position [1961, 0]
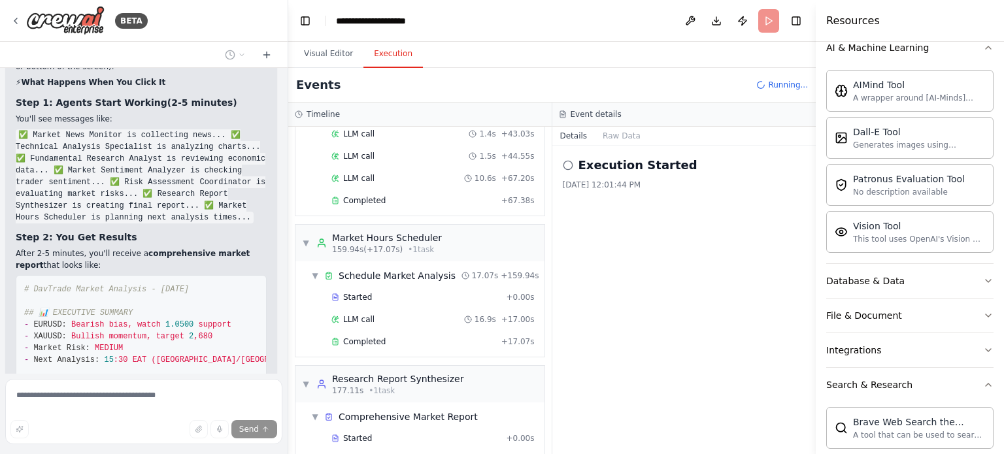
click at [277, 196] on div "Implementing DavTrade: An AI-Powered Trading Bot for XM Platform Overview: This…" at bounding box center [144, 221] width 288 height 306
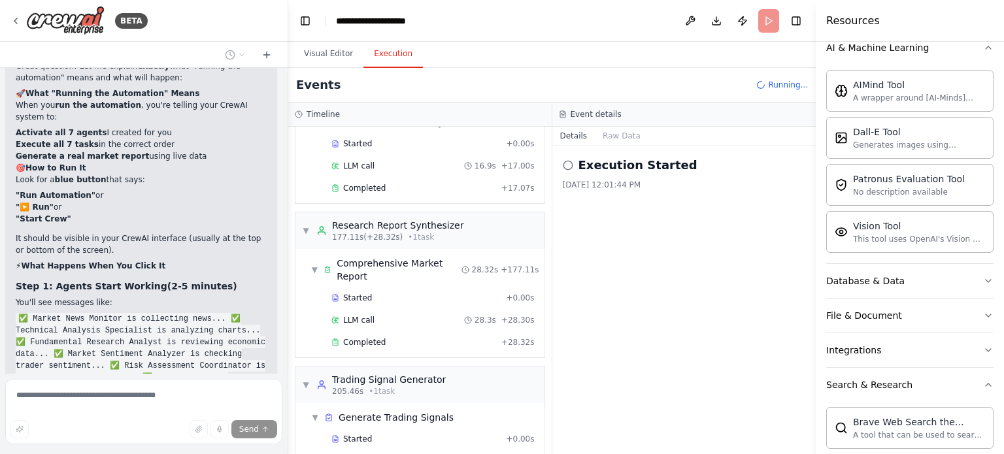
scroll to position [17082, 0]
click at [716, 21] on button "Download" at bounding box center [716, 21] width 21 height 24
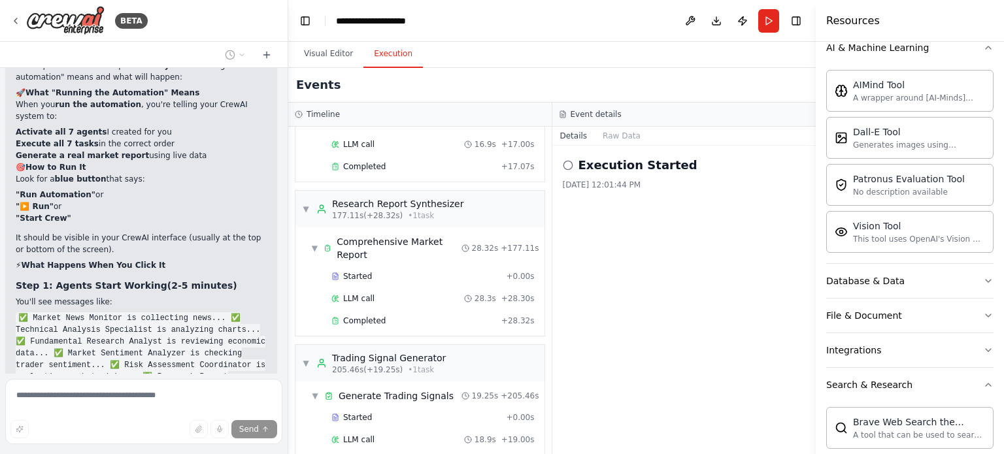
scroll to position [17265, 0]
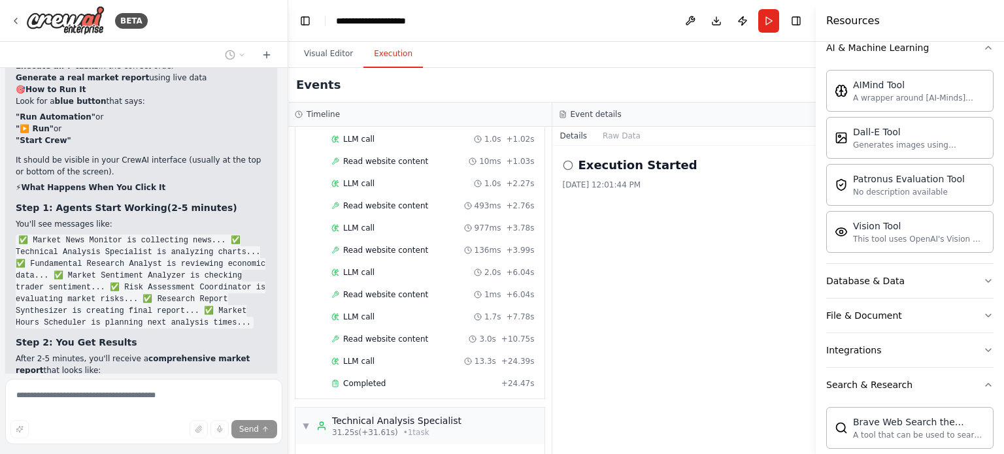
scroll to position [0, 0]
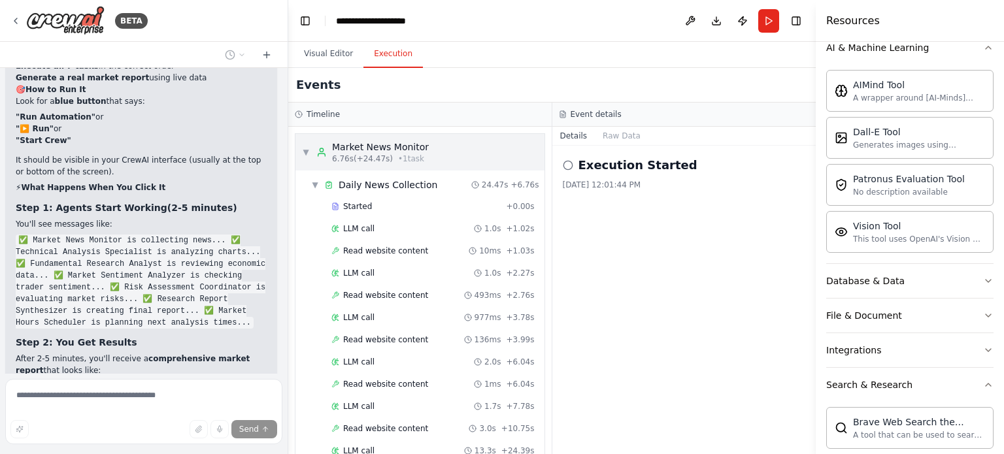
click at [384, 151] on div "Market News Monitor" at bounding box center [380, 147] width 97 height 13
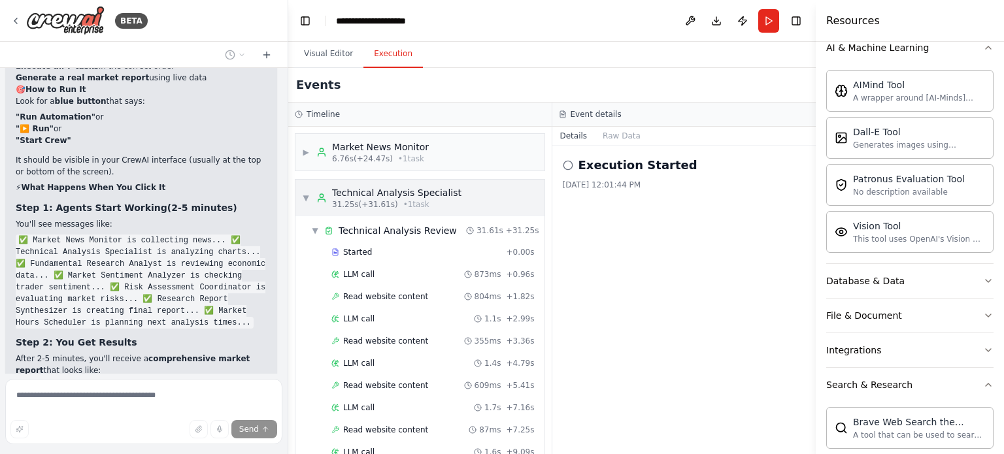
click at [386, 201] on span "31.25s (+31.61s)" at bounding box center [365, 204] width 66 height 10
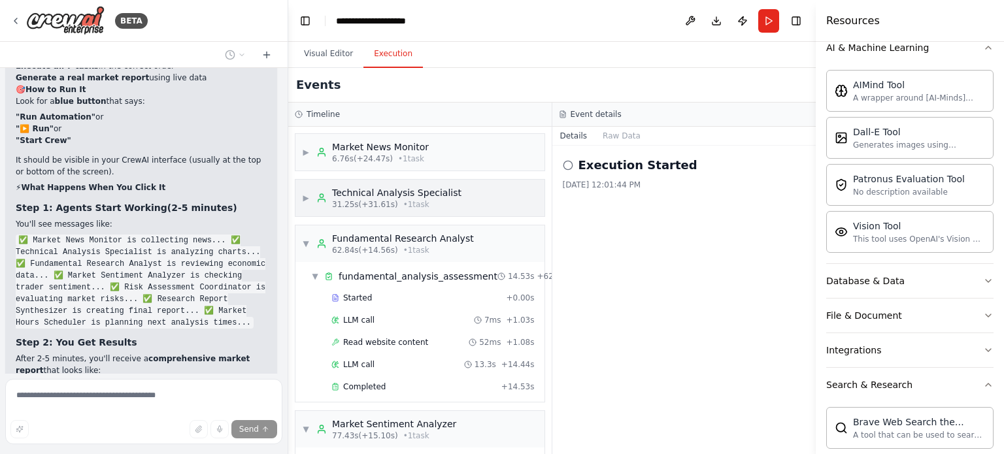
click at [382, 202] on span "31.25s (+31.61s)" at bounding box center [365, 204] width 66 height 10
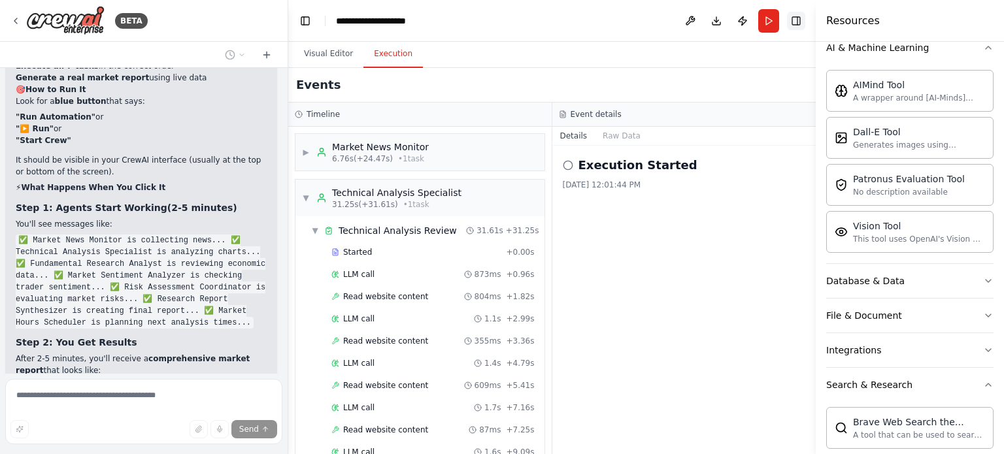
click at [794, 21] on button "Toggle Right Sidebar" at bounding box center [796, 21] width 18 height 18
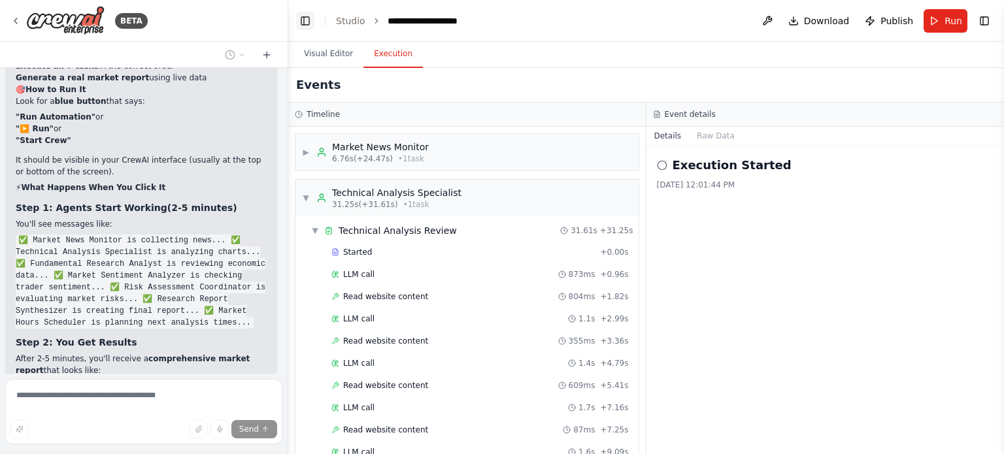
click at [308, 25] on button "Toggle Left Sidebar" at bounding box center [305, 21] width 18 height 18
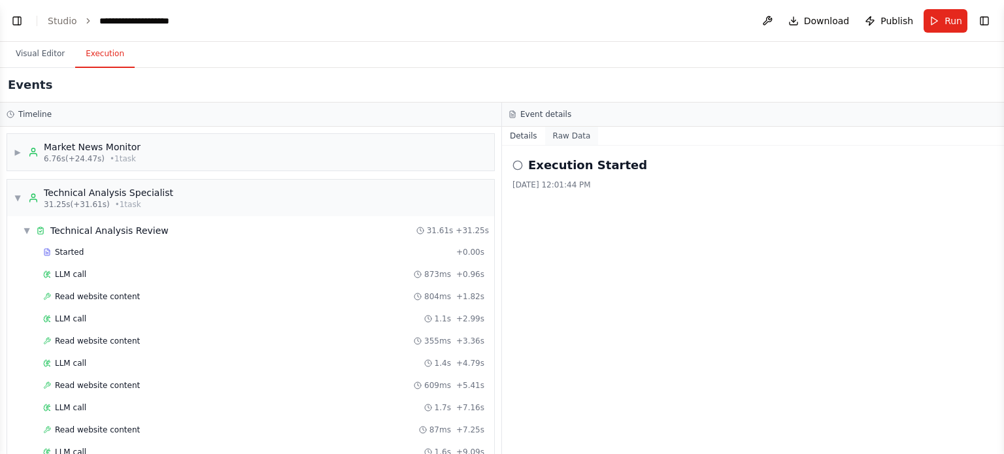
click at [557, 133] on button "Raw Data" at bounding box center [572, 136] width 54 height 18
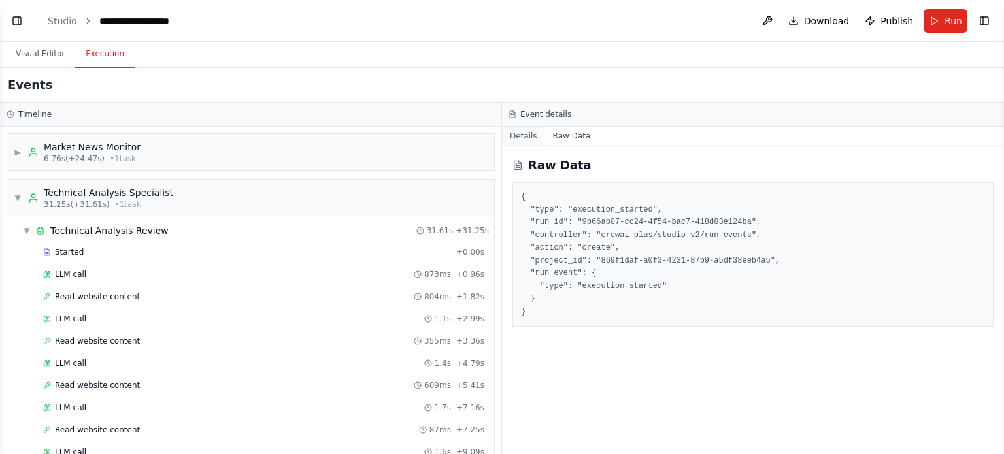
click at [526, 135] on button "Details" at bounding box center [523, 136] width 43 height 18
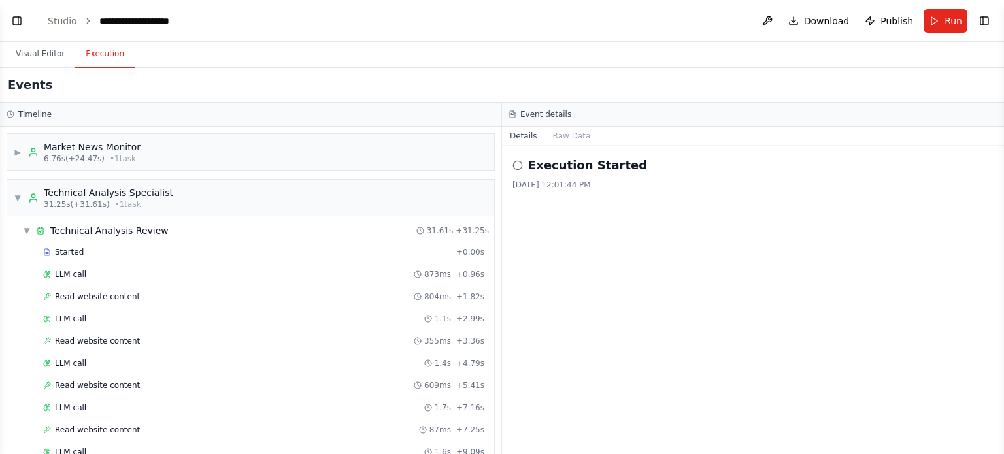
click at [516, 167] on icon at bounding box center [517, 165] width 10 height 10
click at [567, 224] on div "Execution Started [DATE] 12:01:44 PM" at bounding box center [753, 300] width 502 height 308
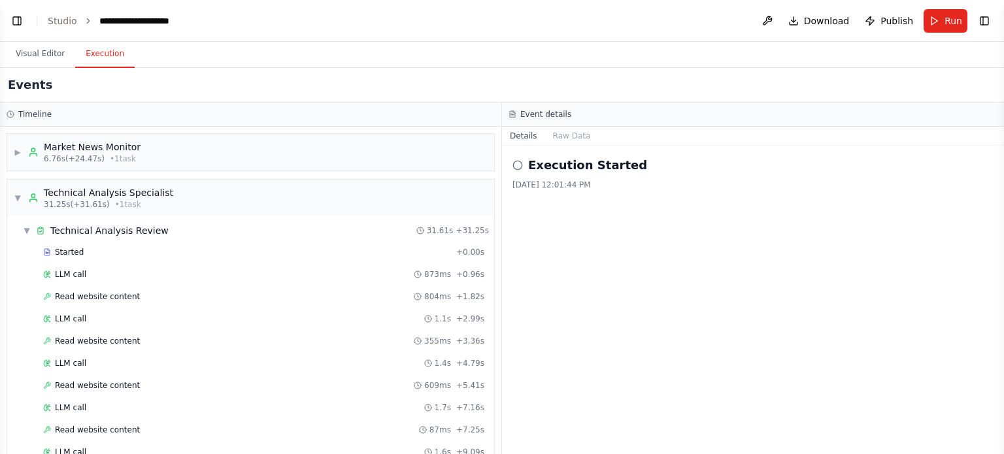
click at [517, 162] on icon at bounding box center [517, 165] width 10 height 10
click at [517, 163] on icon at bounding box center [517, 165] width 10 height 10
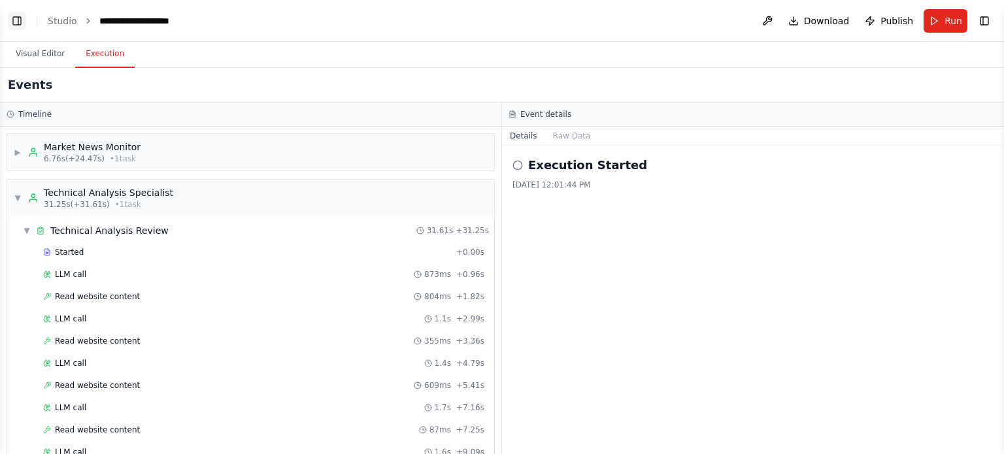
click at [18, 21] on button "Toggle Left Sidebar" at bounding box center [17, 21] width 18 height 18
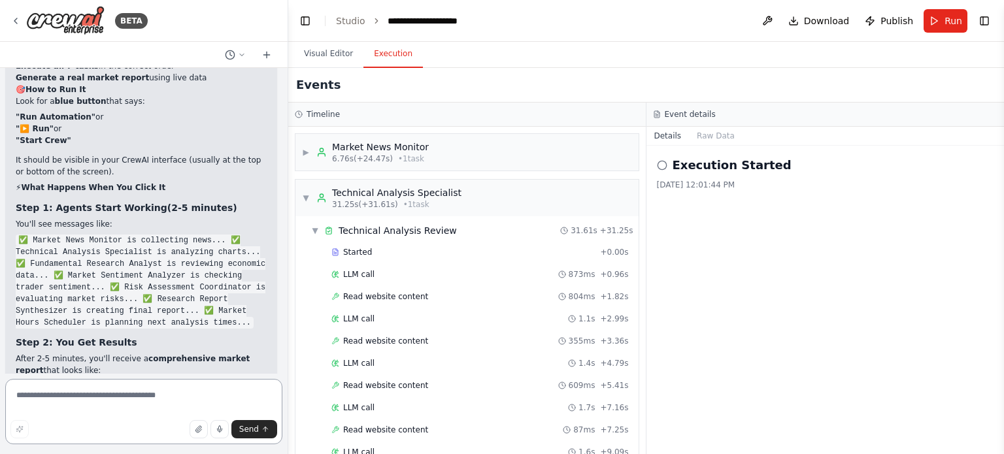
scroll to position [17118, 0]
